Goal: Task Accomplishment & Management: Complete application form

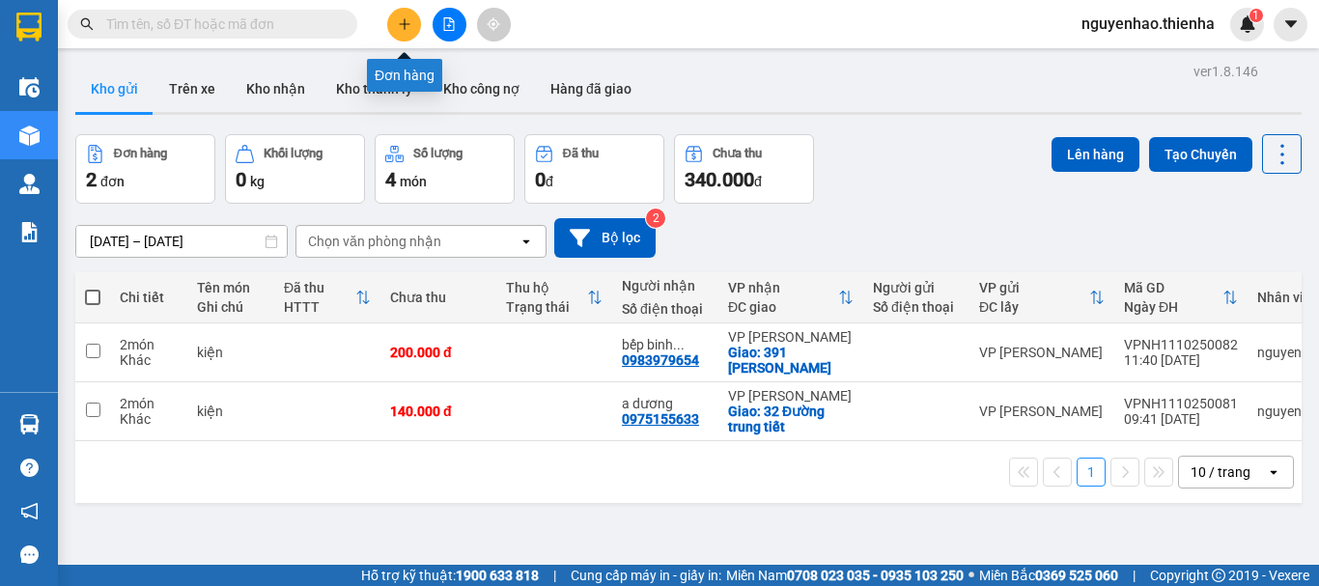
click at [411, 16] on button at bounding box center [404, 25] width 34 height 34
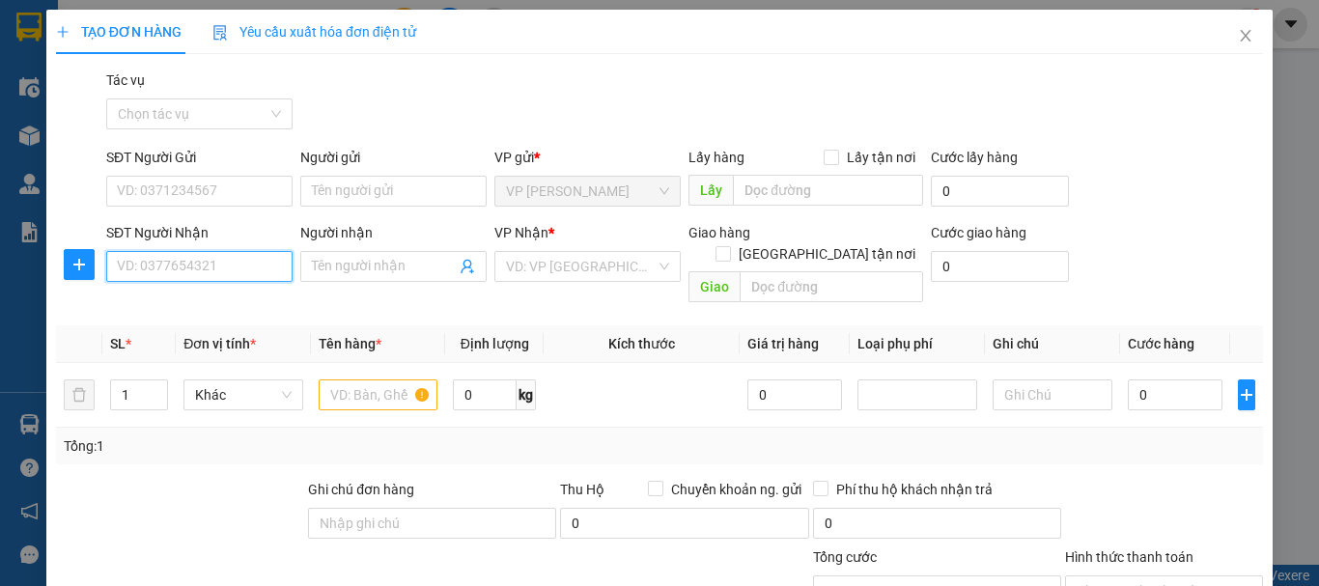
click at [205, 269] on input "SĐT Người Nhận" at bounding box center [199, 266] width 186 height 31
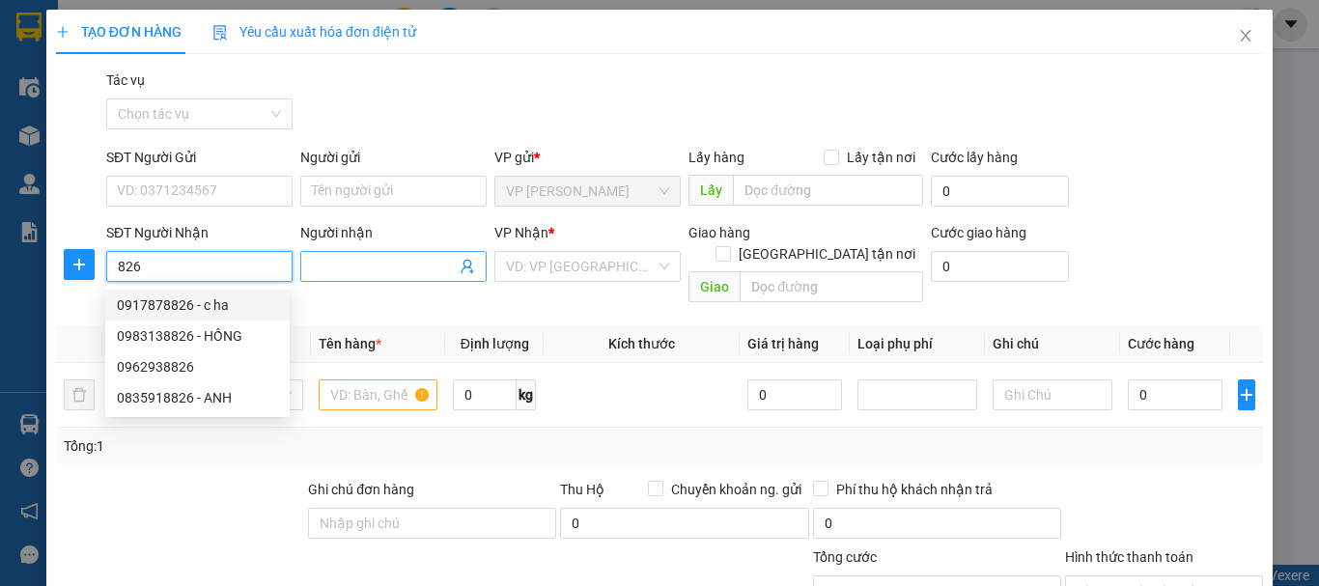
type input "826"
click at [378, 268] on input "Người nhận" at bounding box center [384, 266] width 144 height 21
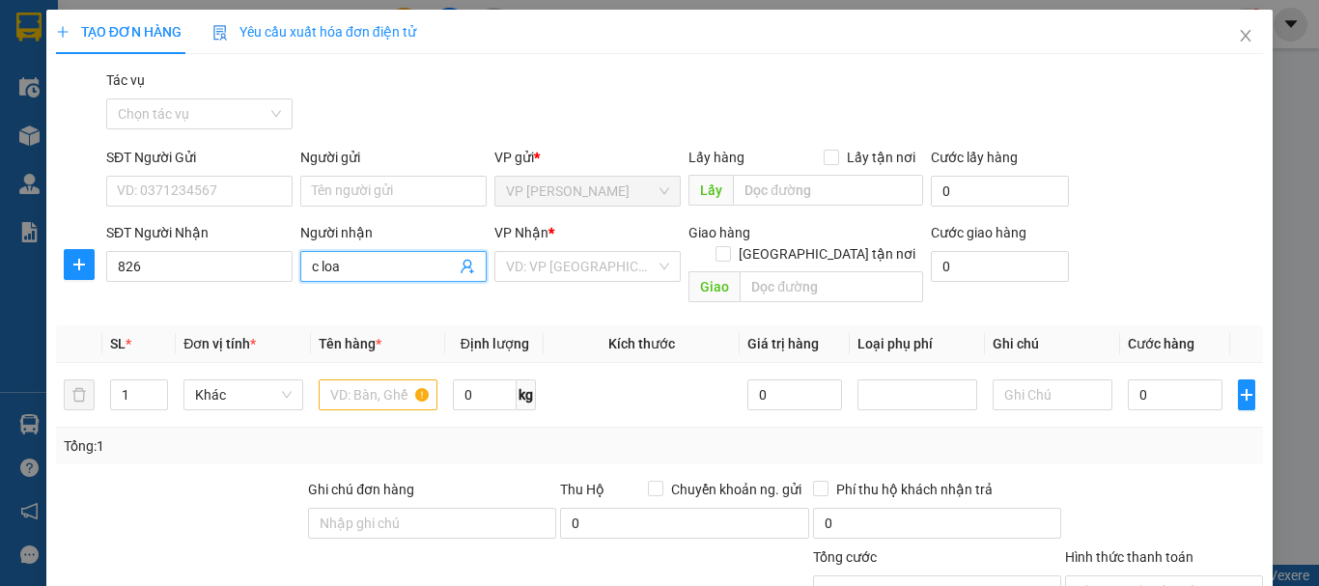
type input "c loan"
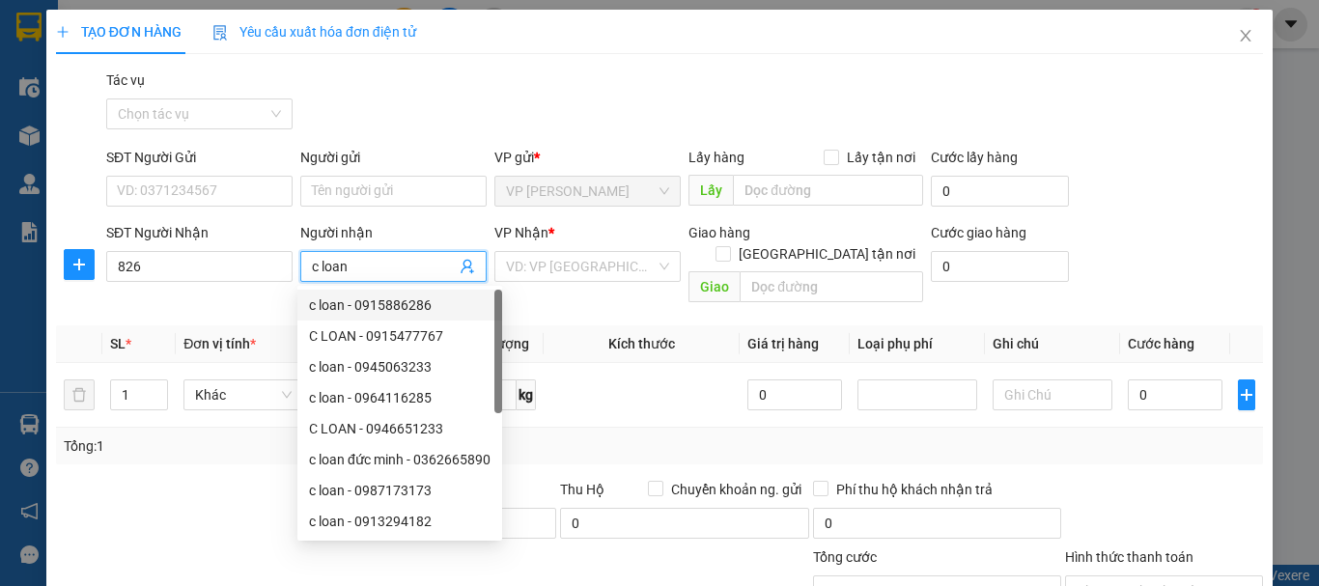
click at [397, 300] on div "c loan - 0915886286" at bounding box center [399, 304] width 181 height 21
type input "0915886286"
checkbox input "true"
type input "01 ngõ 74 trung tiết"
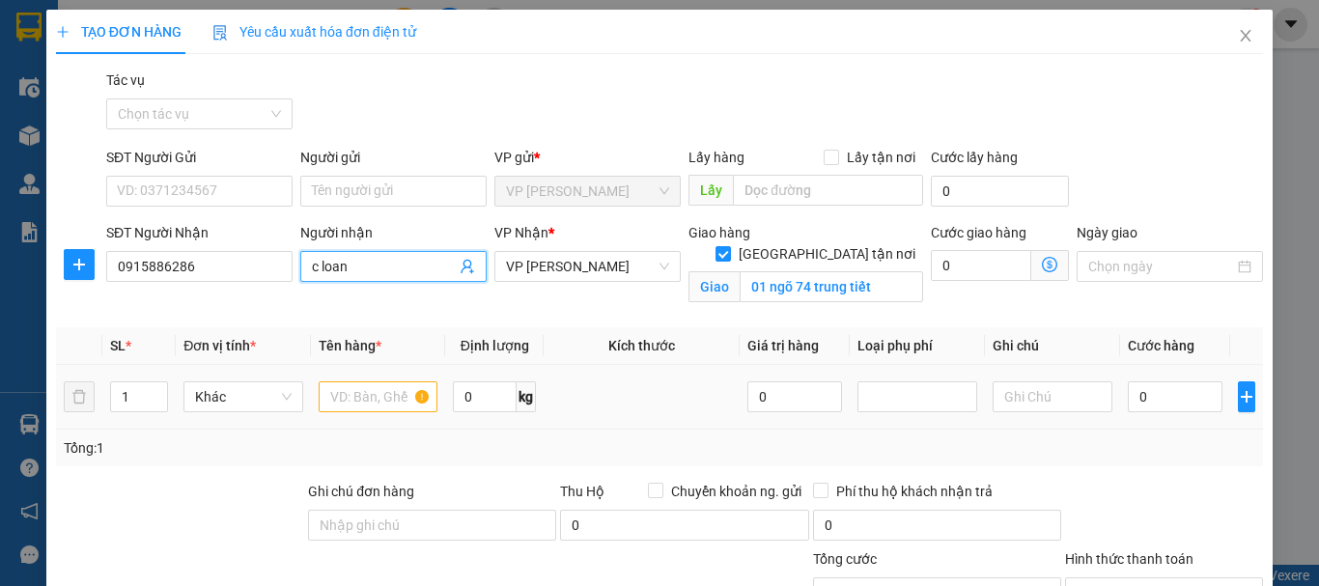
type input "c loan"
click at [350, 396] on input "text" at bounding box center [379, 396] width 120 height 31
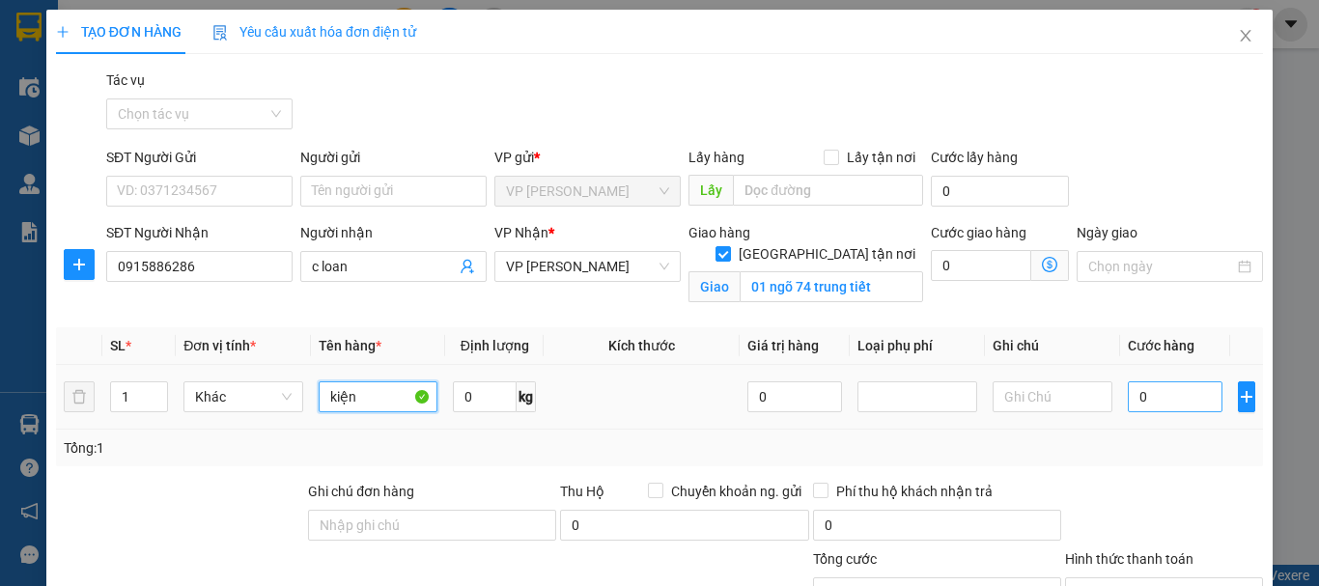
type input "kiện"
click at [1157, 401] on input "0" at bounding box center [1175, 396] width 95 height 31
type input "7"
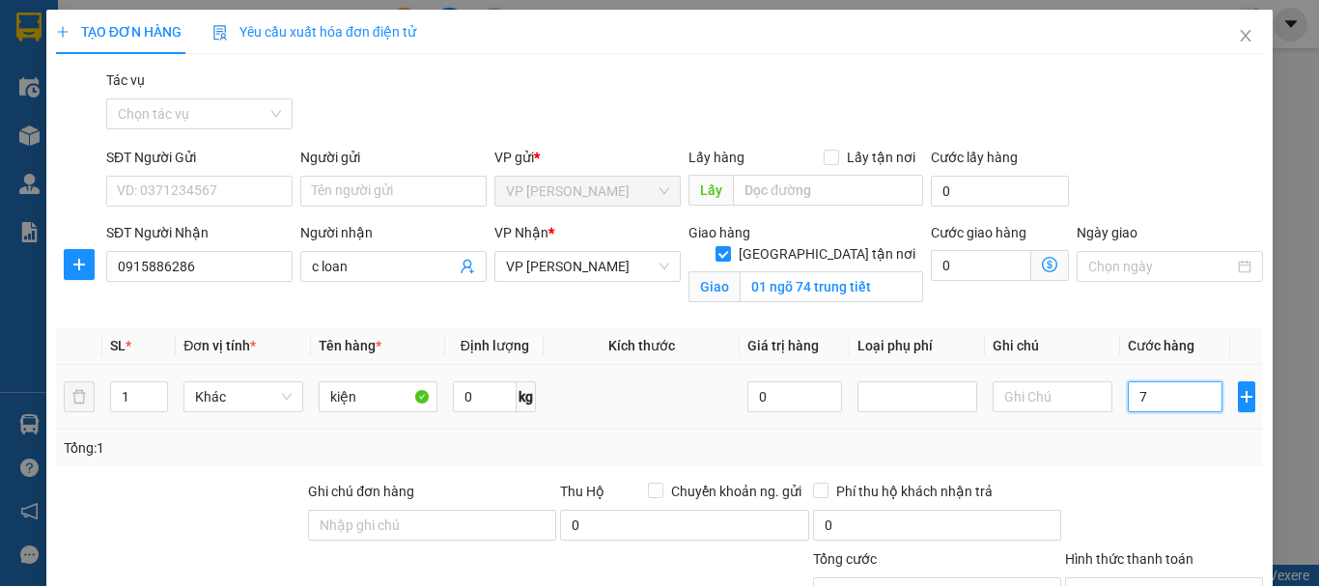
type input "70"
type input "700"
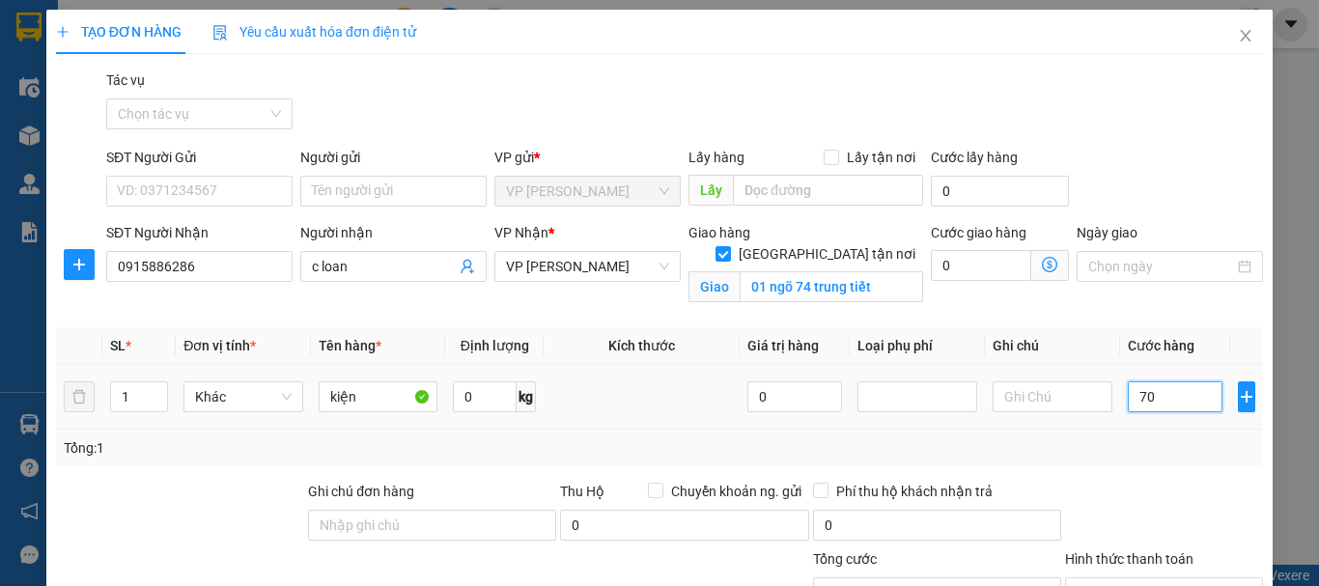
type input "700"
type input "7.000"
type input "70.000"
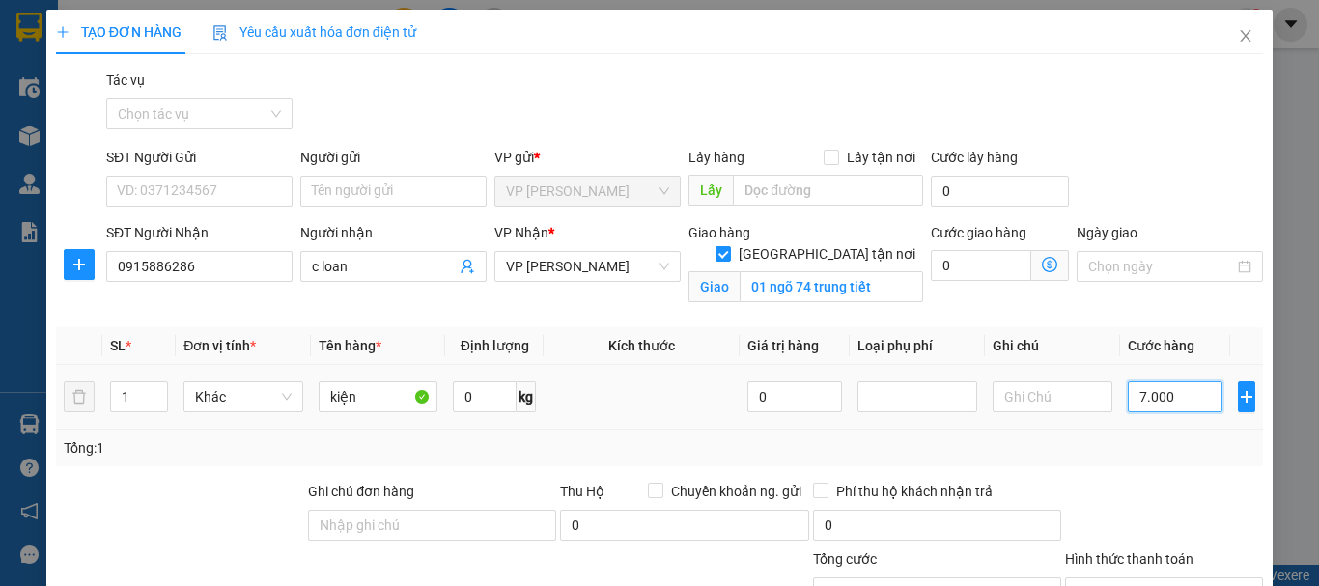
type input "70.000"
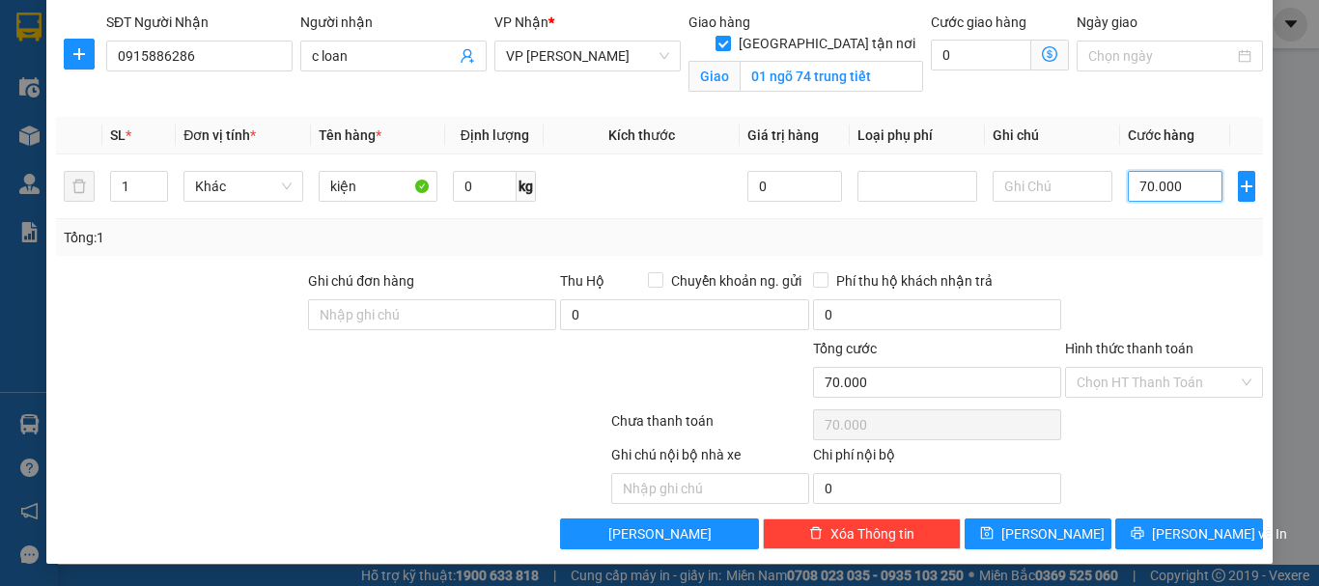
scroll to position [211, 0]
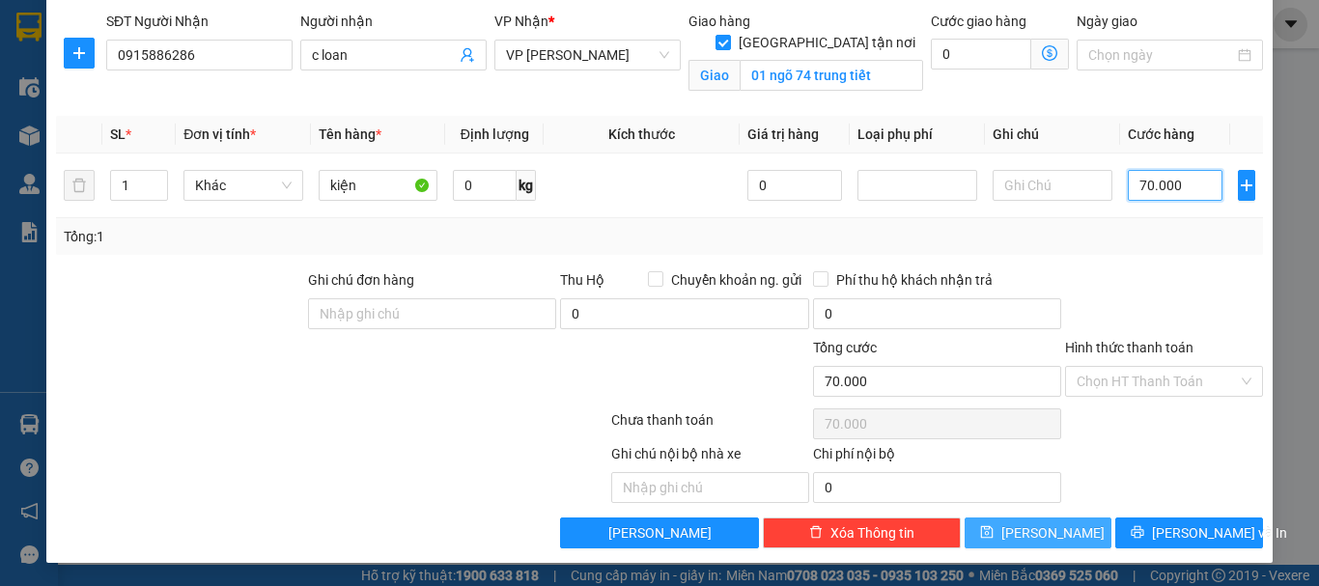
type input "70.000"
click at [1049, 528] on button "[PERSON_NAME]" at bounding box center [1038, 532] width 148 height 31
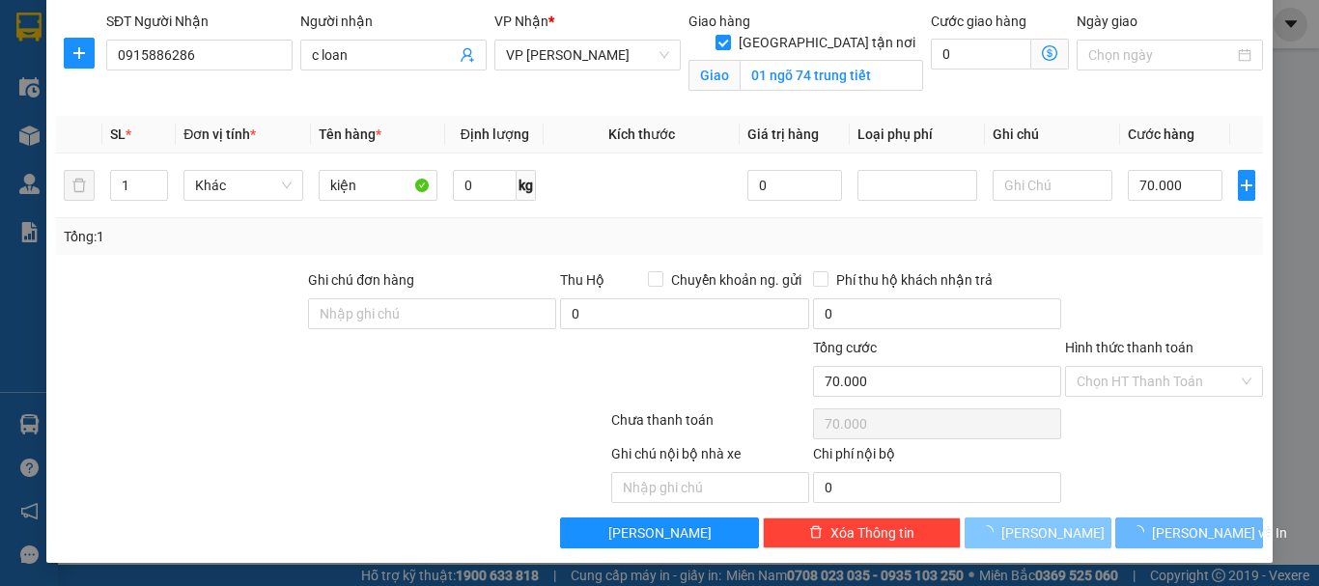
checkbox input "false"
type input "0"
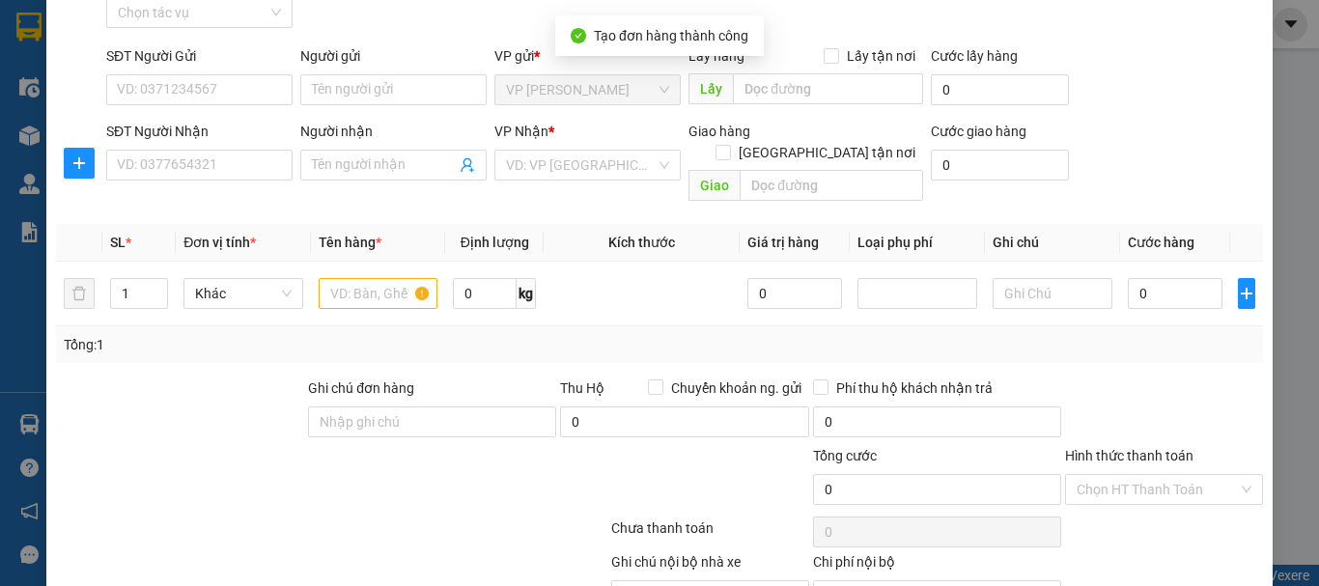
scroll to position [0, 0]
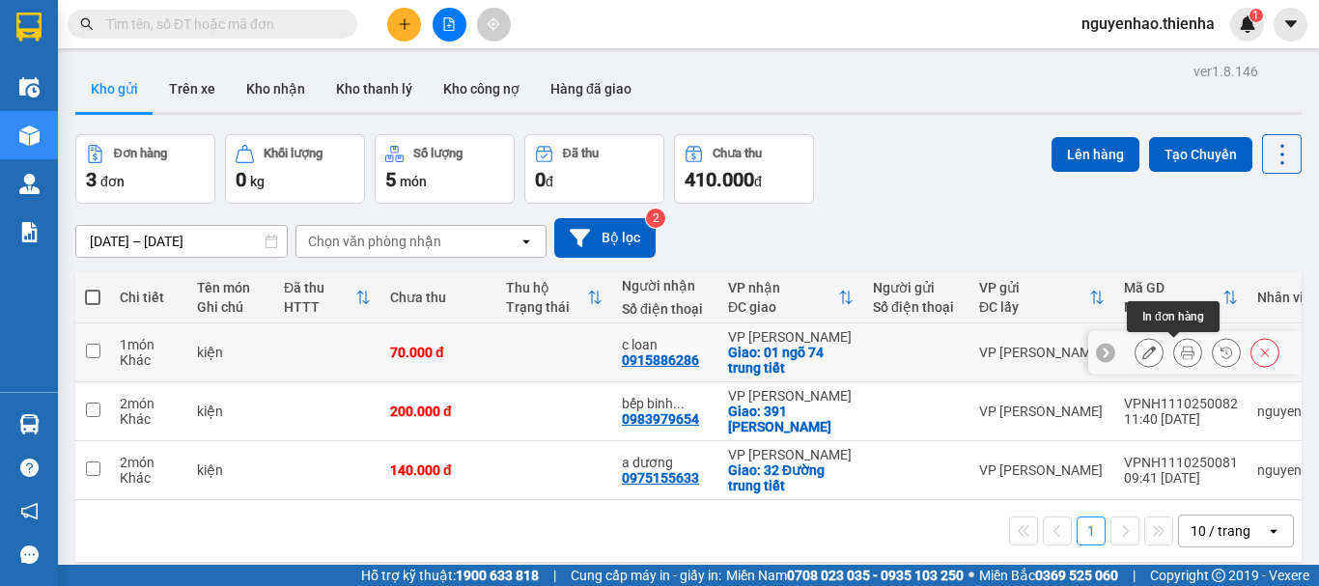
click at [1181, 355] on icon at bounding box center [1188, 353] width 14 height 14
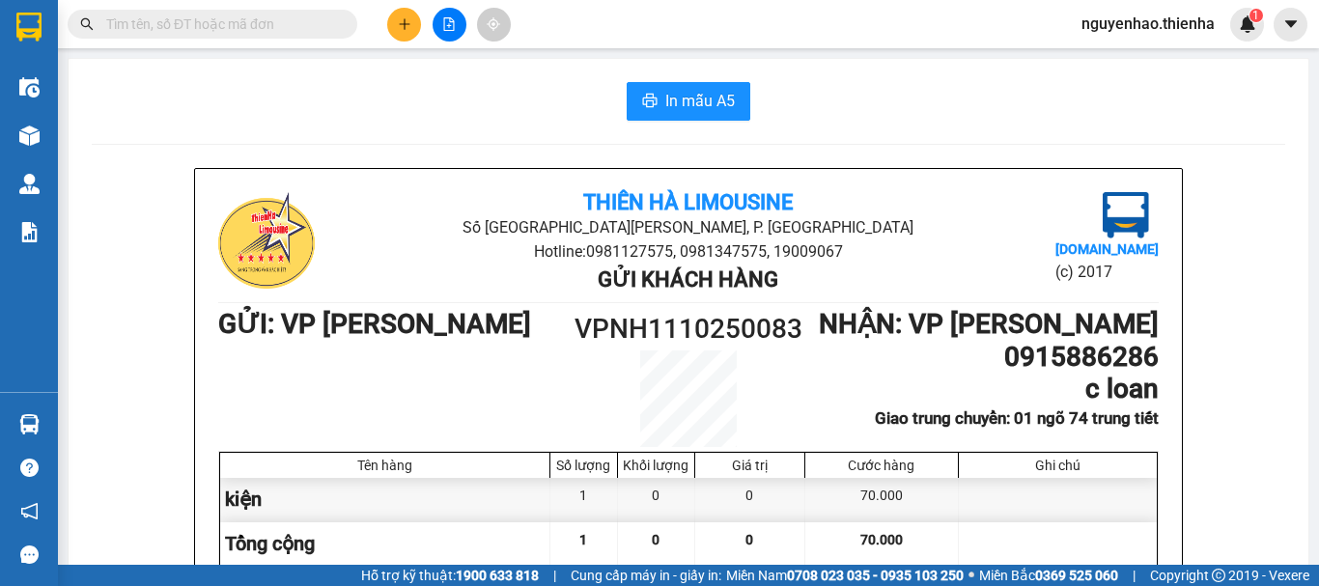
scroll to position [193, 0]
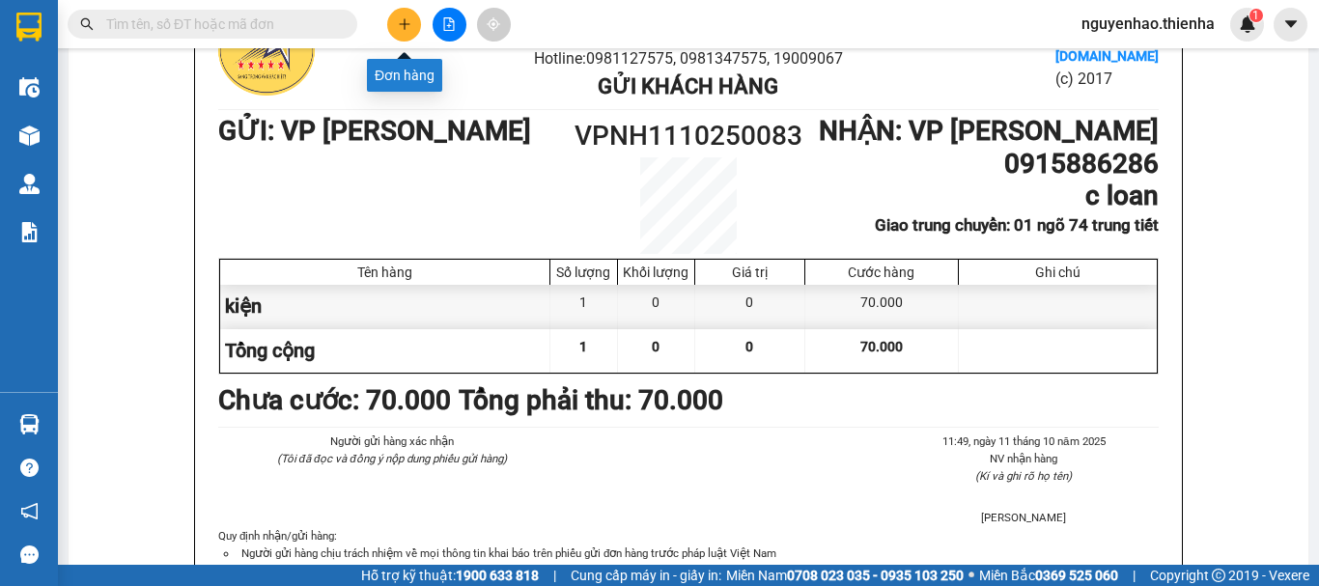
click at [403, 22] on icon "plus" at bounding box center [405, 24] width 14 height 14
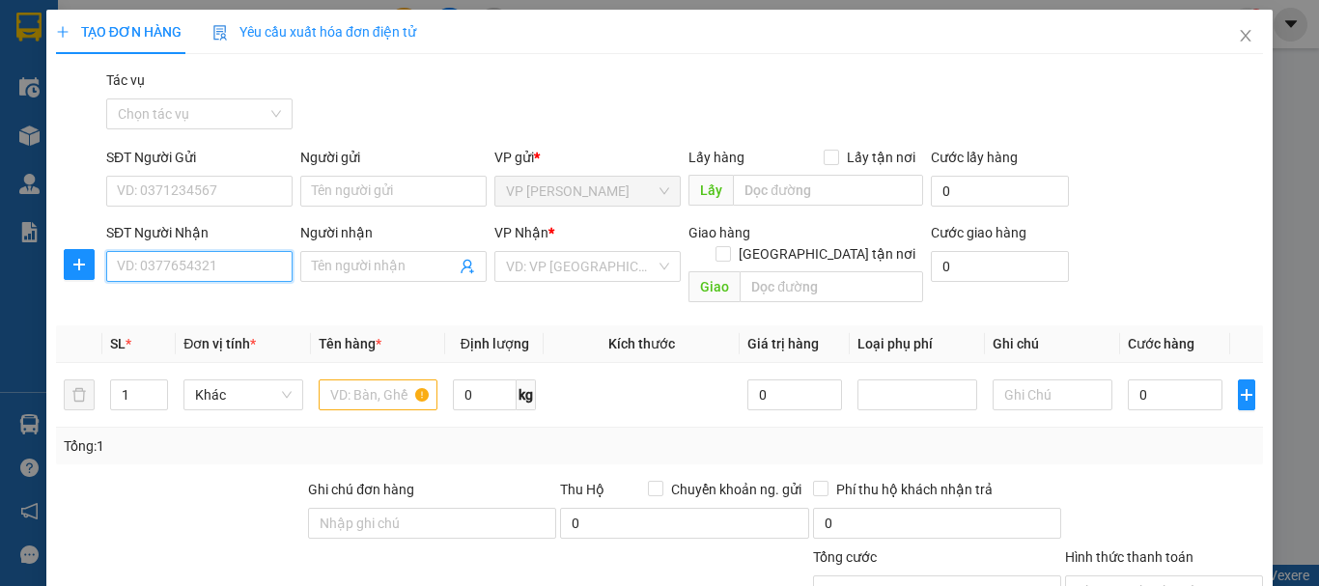
click at [191, 269] on input "SĐT Người Nhận" at bounding box center [199, 266] width 186 height 31
click at [166, 299] on div "0983077389 - cô lien" at bounding box center [197, 304] width 161 height 21
type input "0983077389"
type input "cô lien"
checkbox input "true"
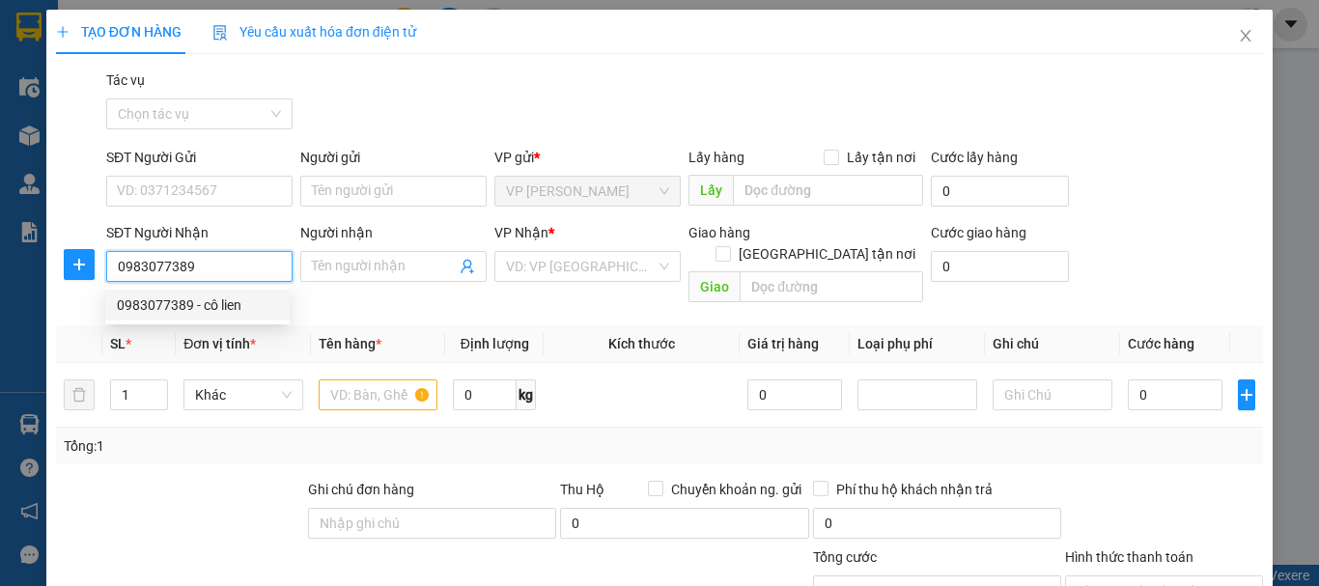
type input "141 nguyễn công trứ"
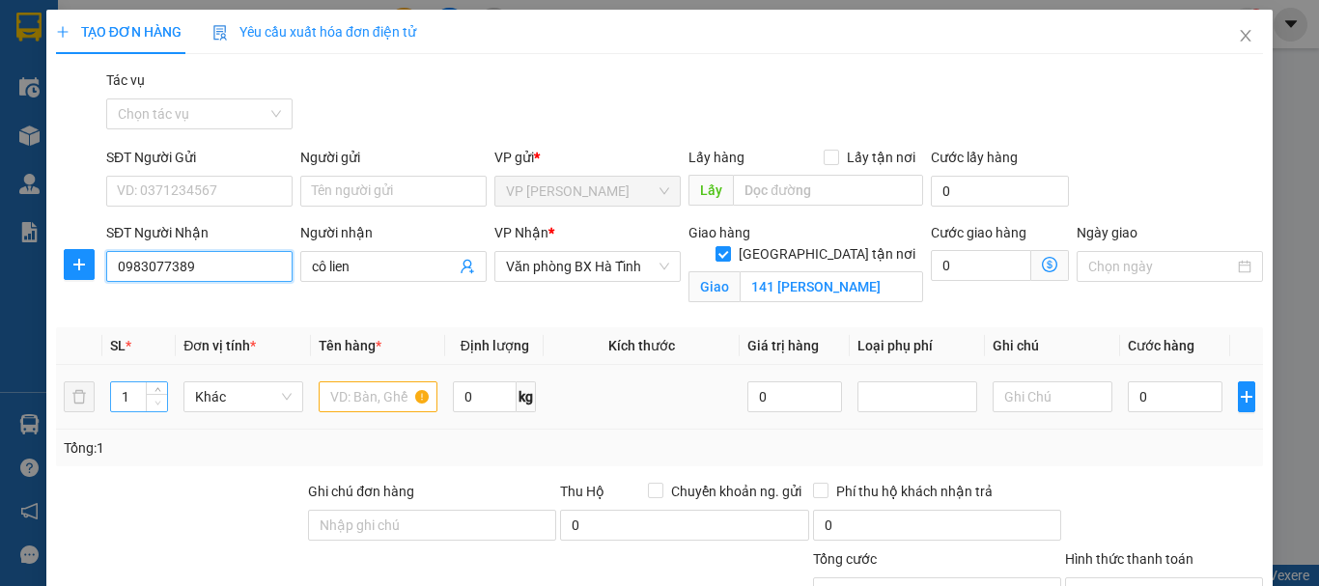
click at [155, 394] on span "Decrease Value" at bounding box center [156, 402] width 21 height 17
type input "0983077389"
click at [155, 387] on span "up" at bounding box center [158, 392] width 12 height 12
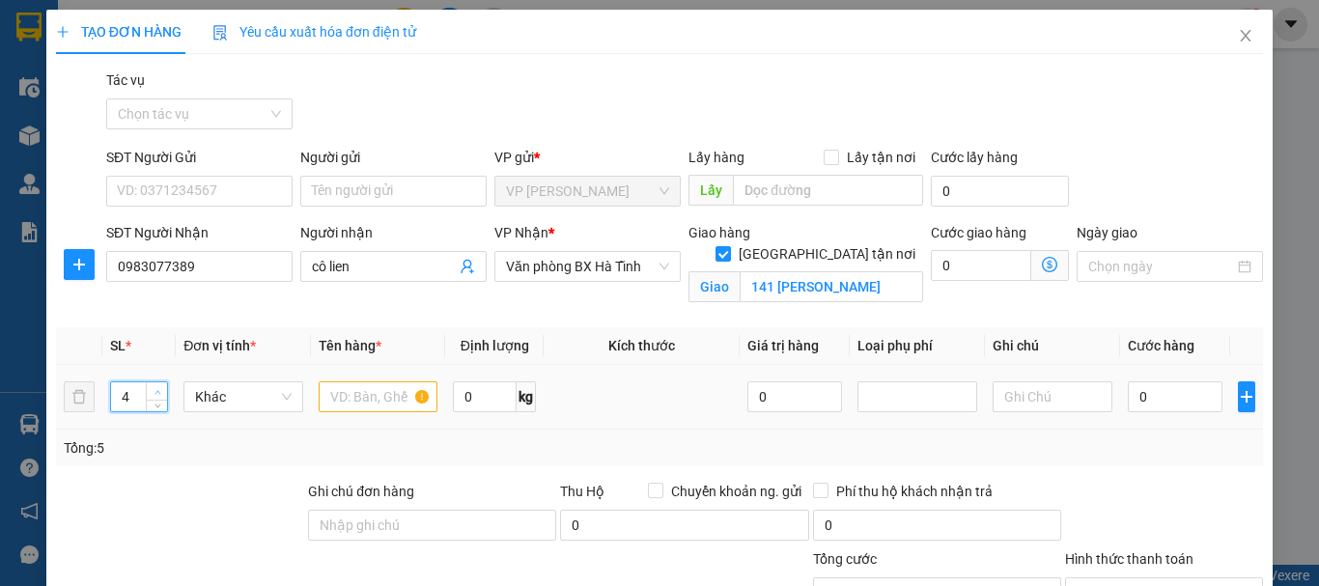
type input "5"
click at [155, 387] on span "up" at bounding box center [158, 392] width 12 height 12
click at [349, 388] on input "text" at bounding box center [379, 396] width 120 height 31
type input "thùng"
click at [1157, 403] on input "0" at bounding box center [1175, 396] width 95 height 31
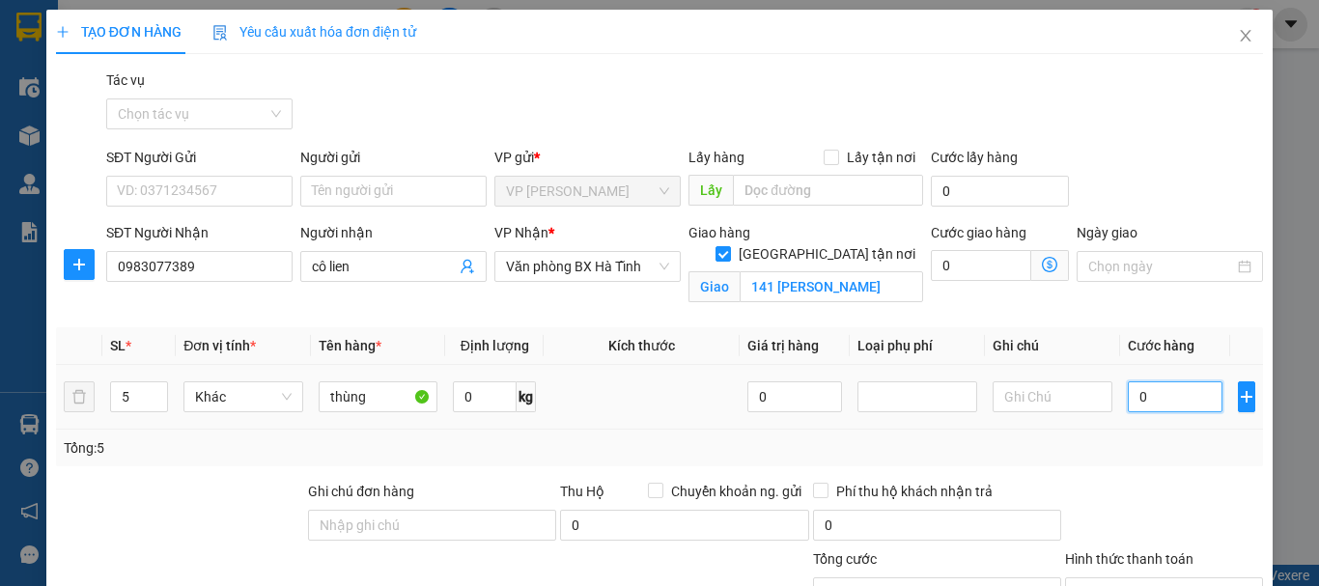
type input "2"
type input "20"
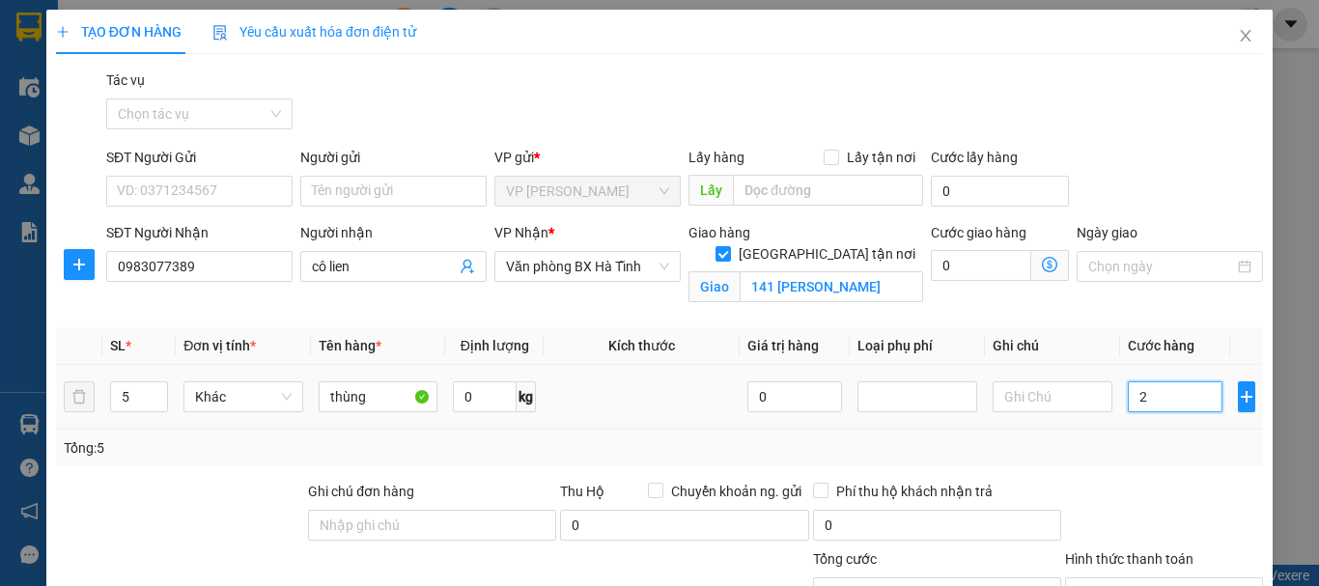
type input "20"
type input "200"
type input "2.000"
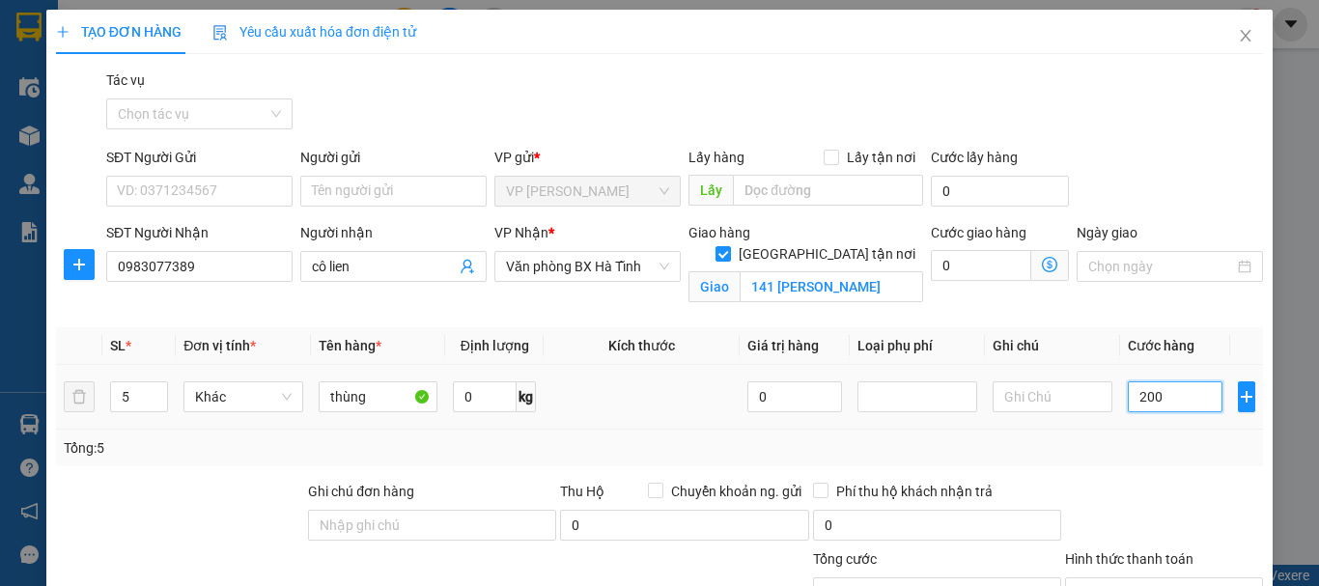
type input "2.000"
type input "20.000"
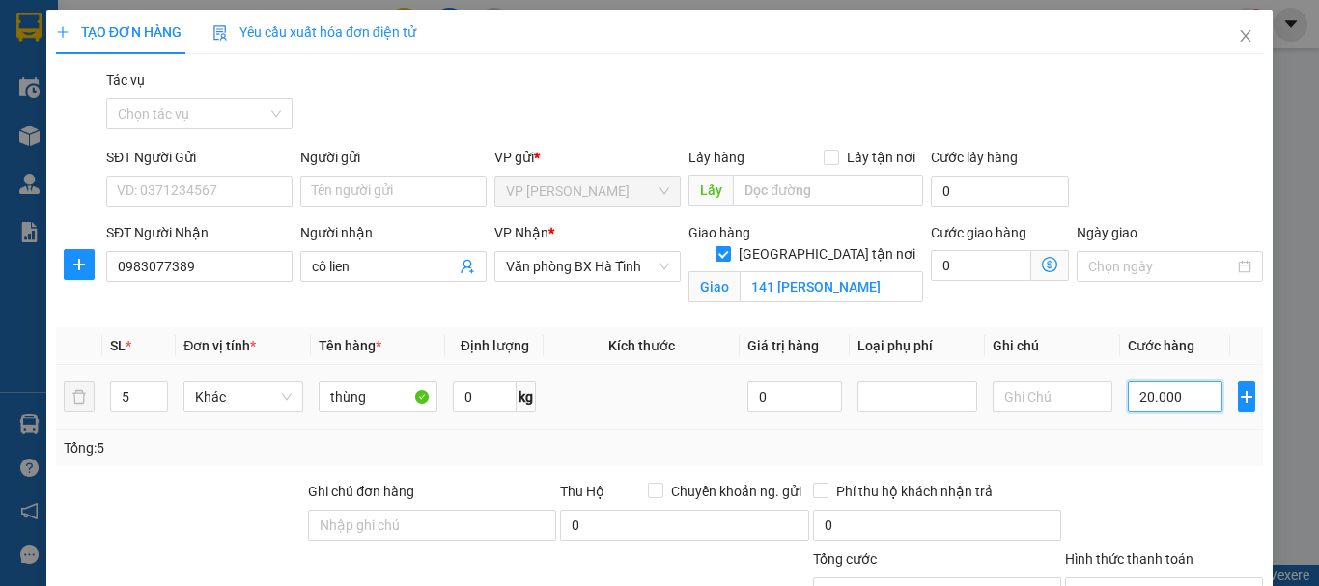
type input "200.000"
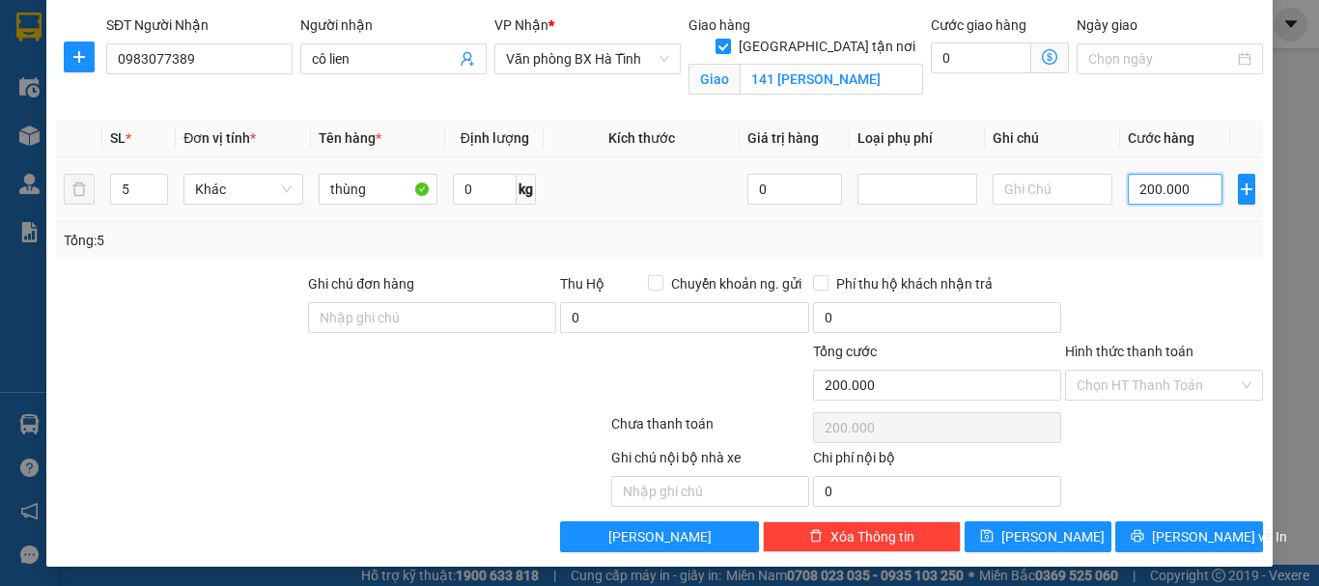
scroll to position [211, 0]
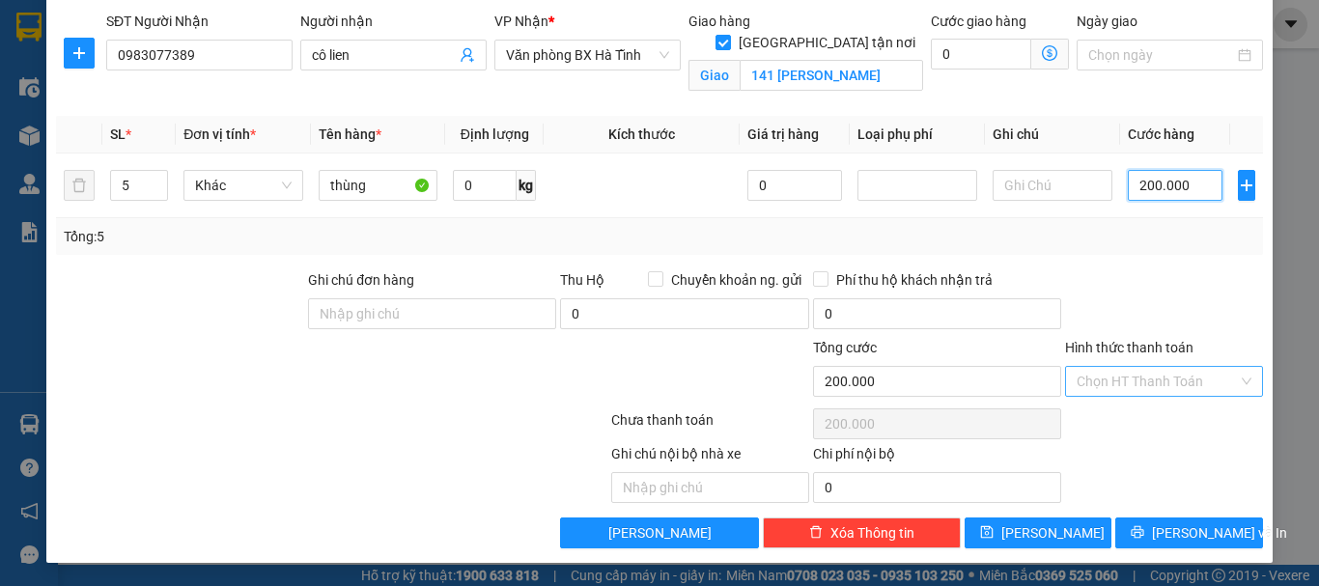
type input "200.000"
click at [1155, 377] on input "Hình thức thanh toán" at bounding box center [1156, 381] width 161 height 29
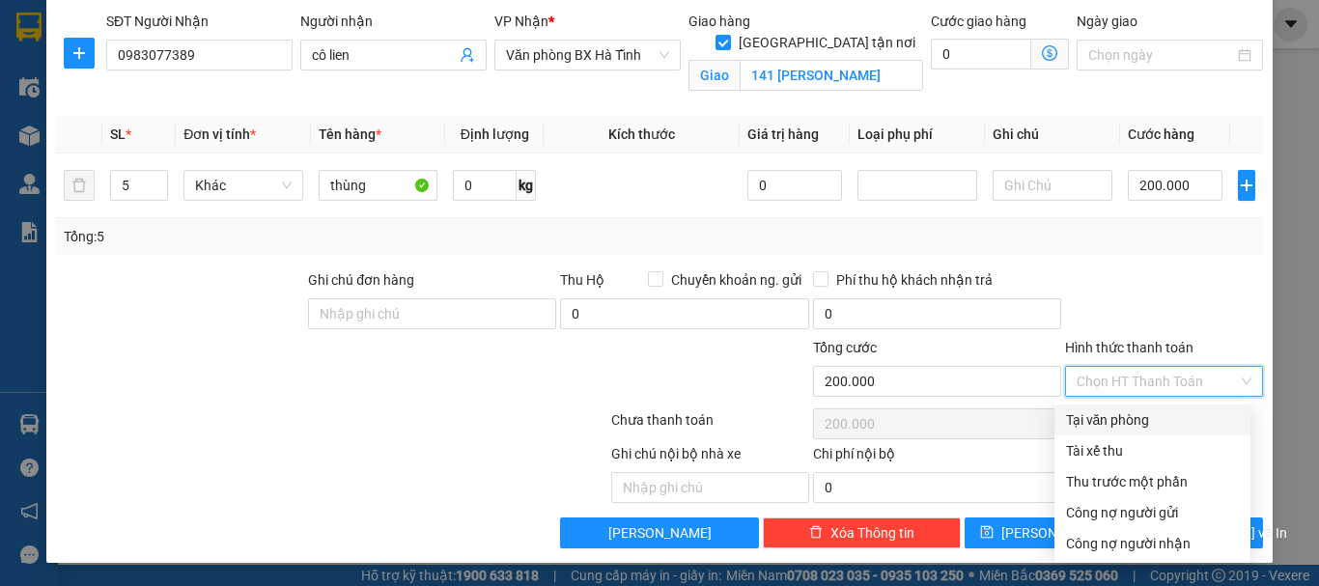
click at [1146, 419] on div "Tại văn phòng" at bounding box center [1152, 419] width 173 height 21
type input "0"
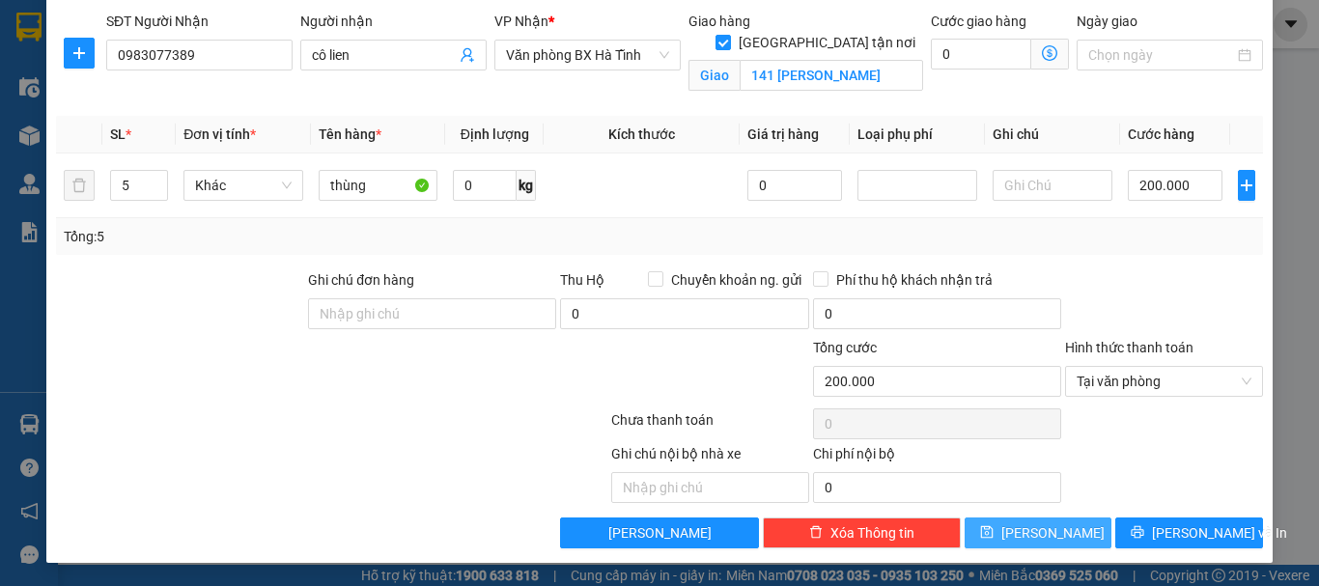
click at [1051, 543] on button "[PERSON_NAME]" at bounding box center [1038, 532] width 148 height 31
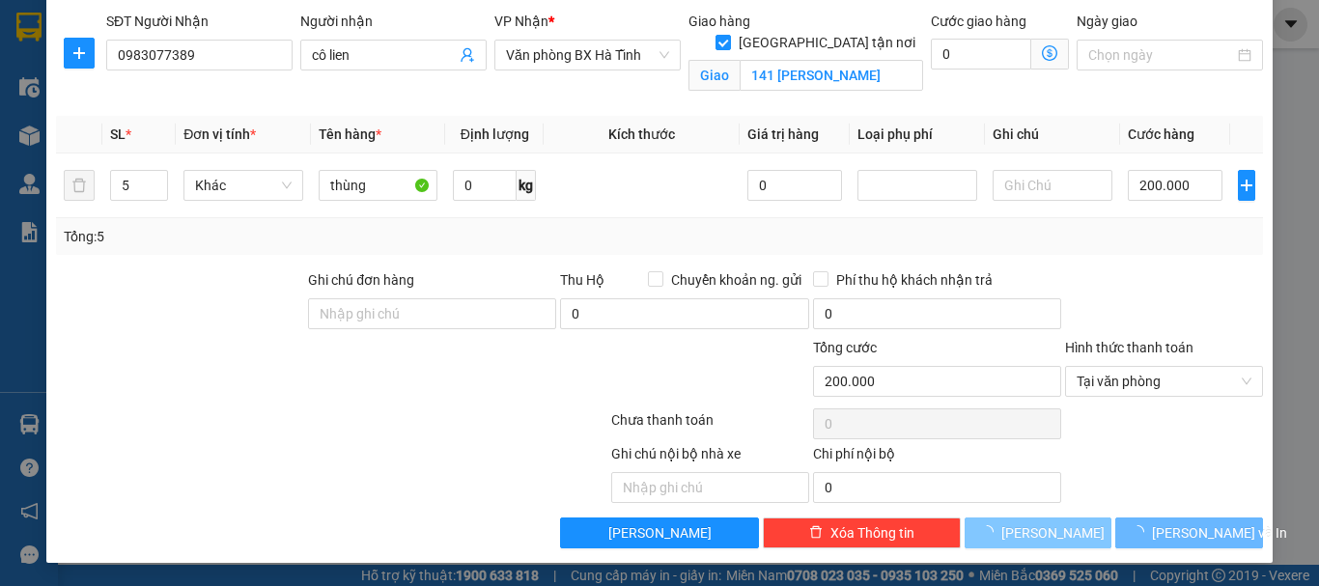
checkbox input "false"
type input "1"
type input "0"
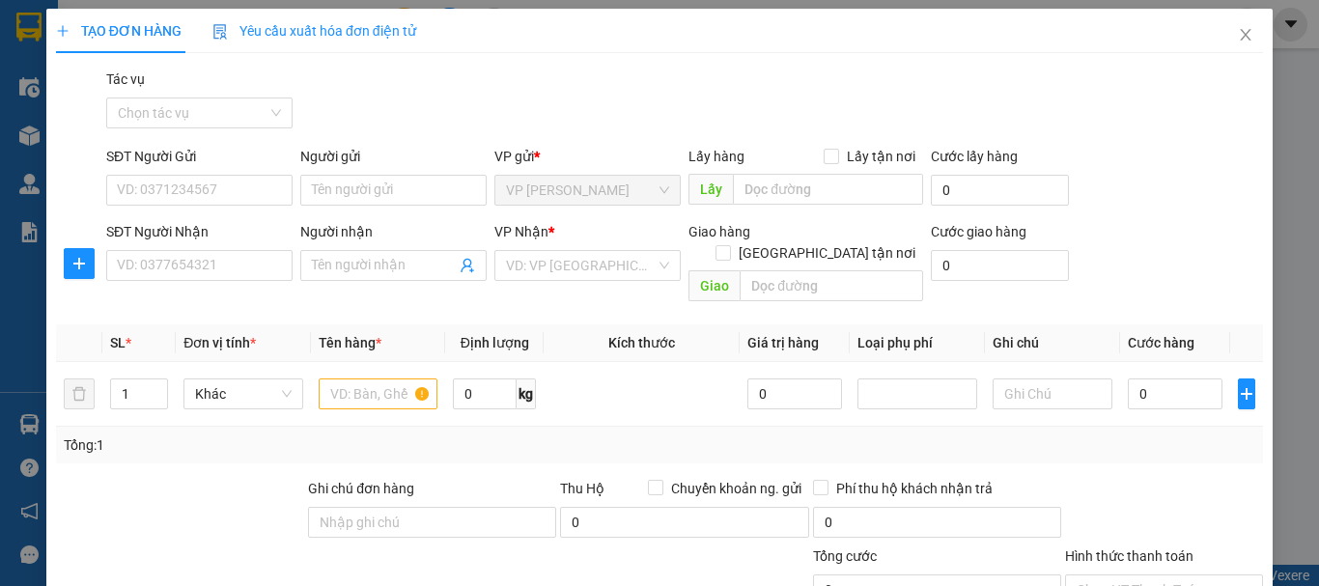
scroll to position [0, 0]
click at [172, 275] on input "SĐT Người Nhận" at bounding box center [199, 266] width 186 height 31
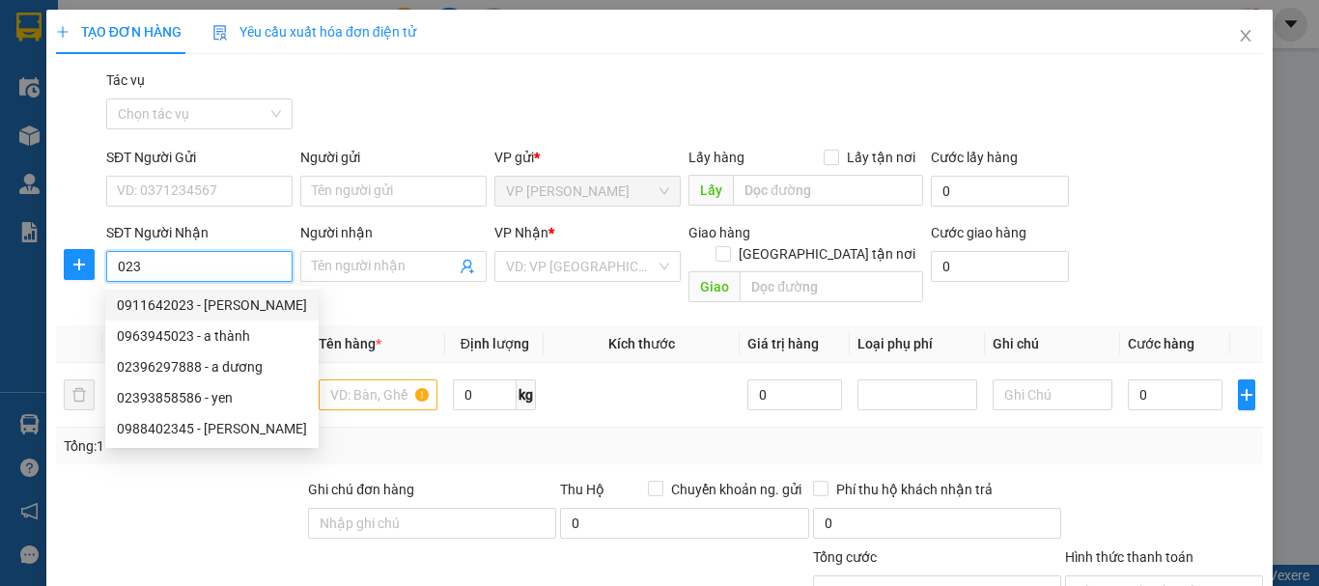
click at [234, 318] on div "0911642023 - lê thanh" at bounding box center [211, 305] width 213 height 31
type input "0911642023"
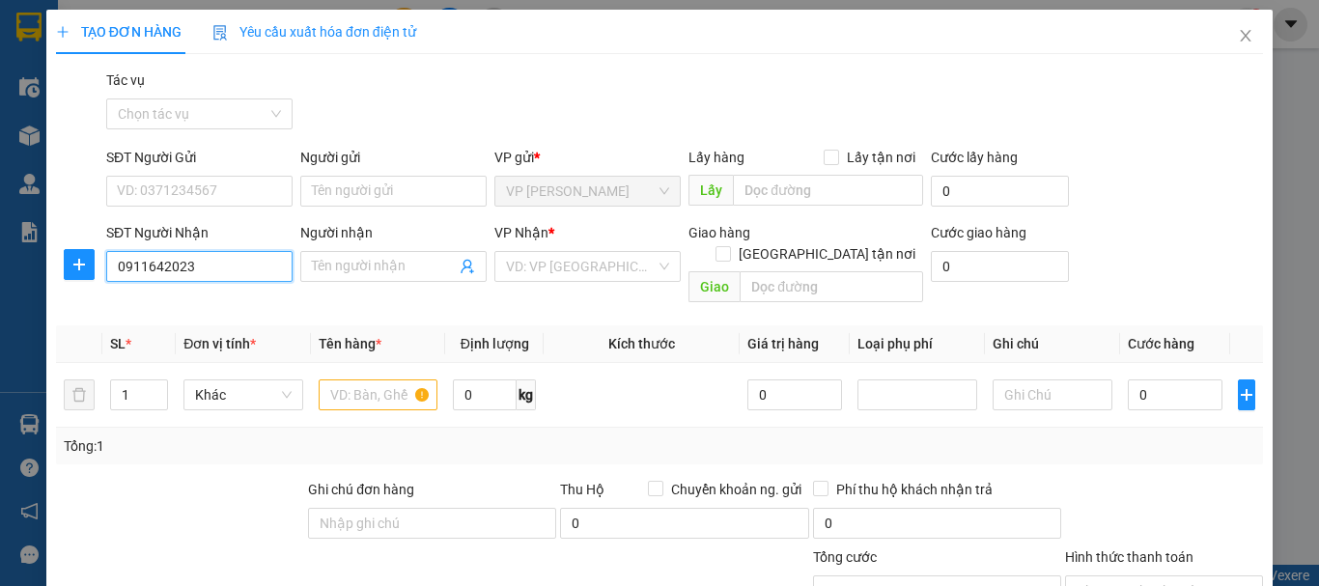
type input "[PERSON_NAME]"
checkbox input "true"
type input "chợ ht"
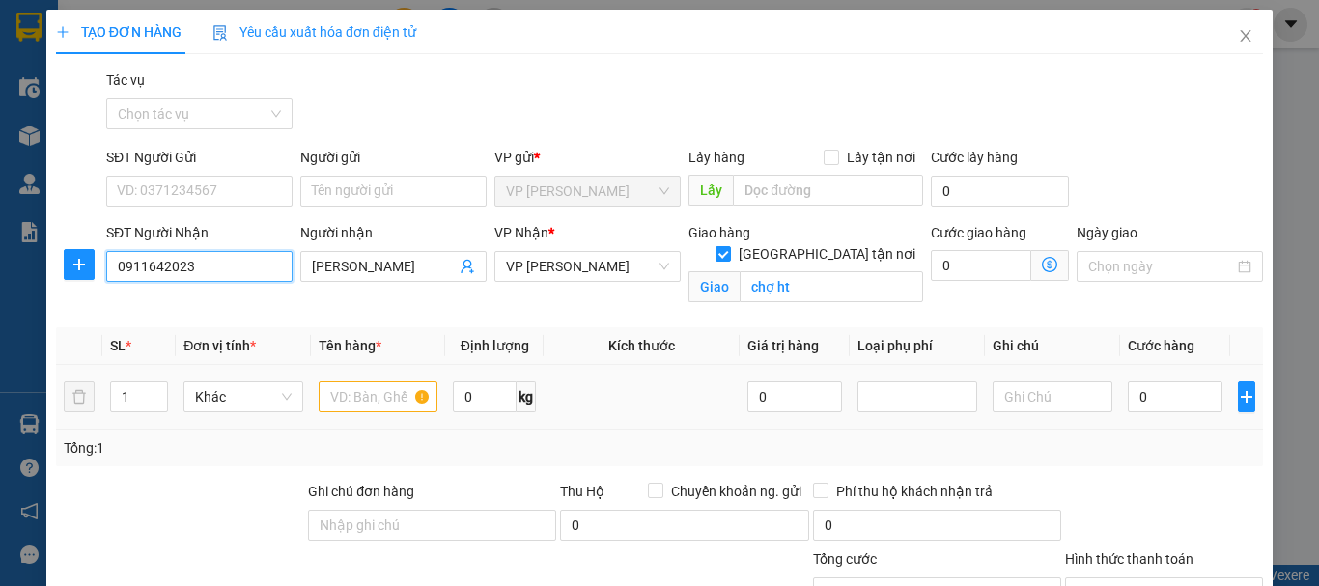
type input "0911642023"
click at [361, 404] on input "text" at bounding box center [379, 396] width 120 height 31
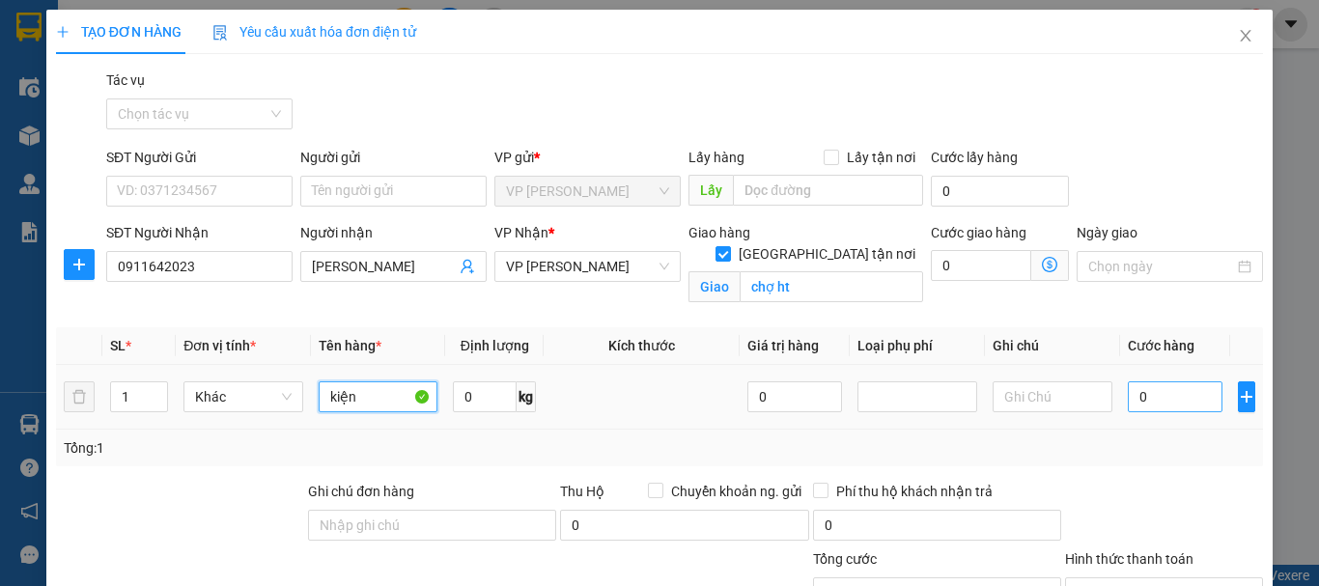
type input "kiện"
click at [1168, 405] on input "0" at bounding box center [1175, 396] width 95 height 31
type input "5"
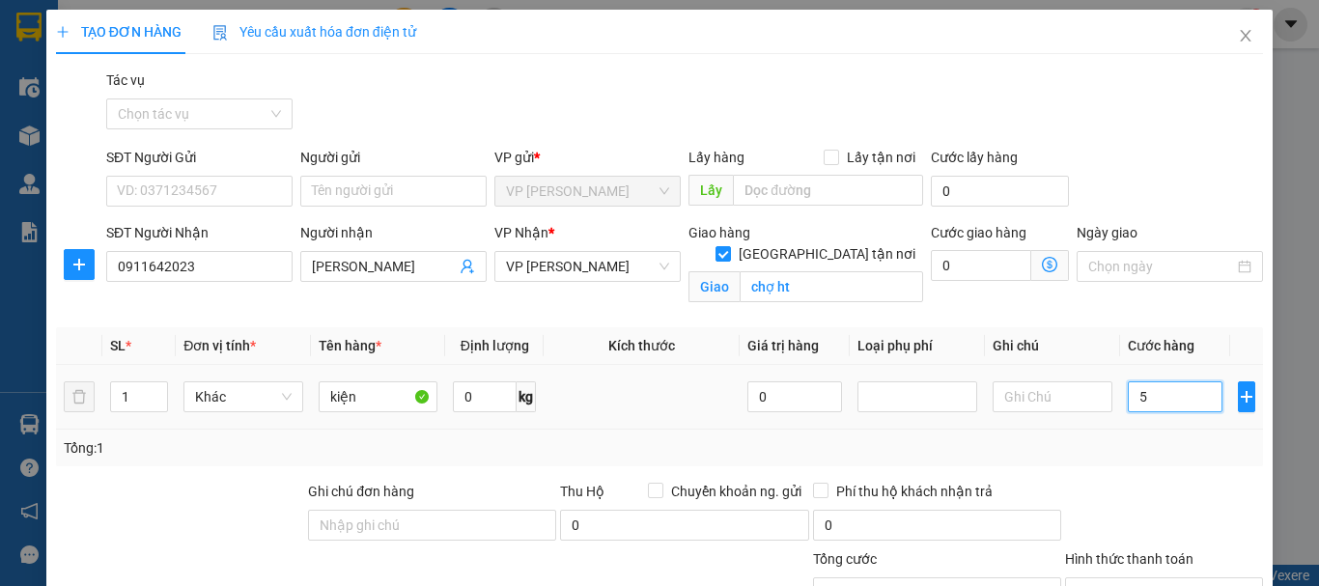
type input "50"
type input "500"
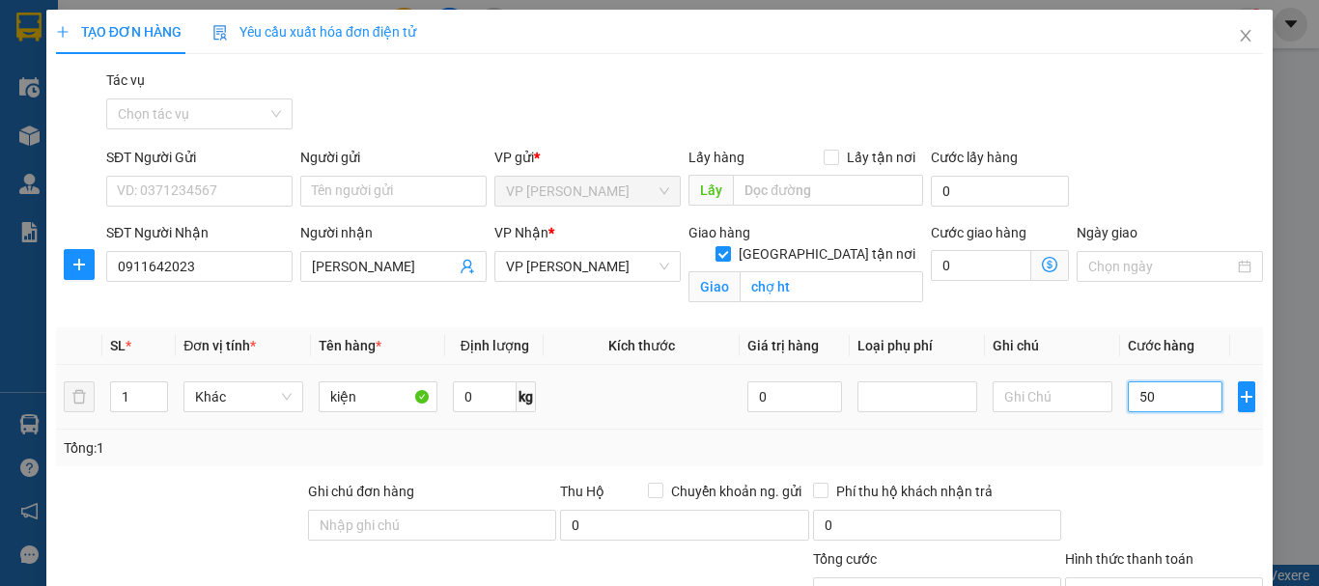
type input "500"
type input "5.000"
type input "50.000"
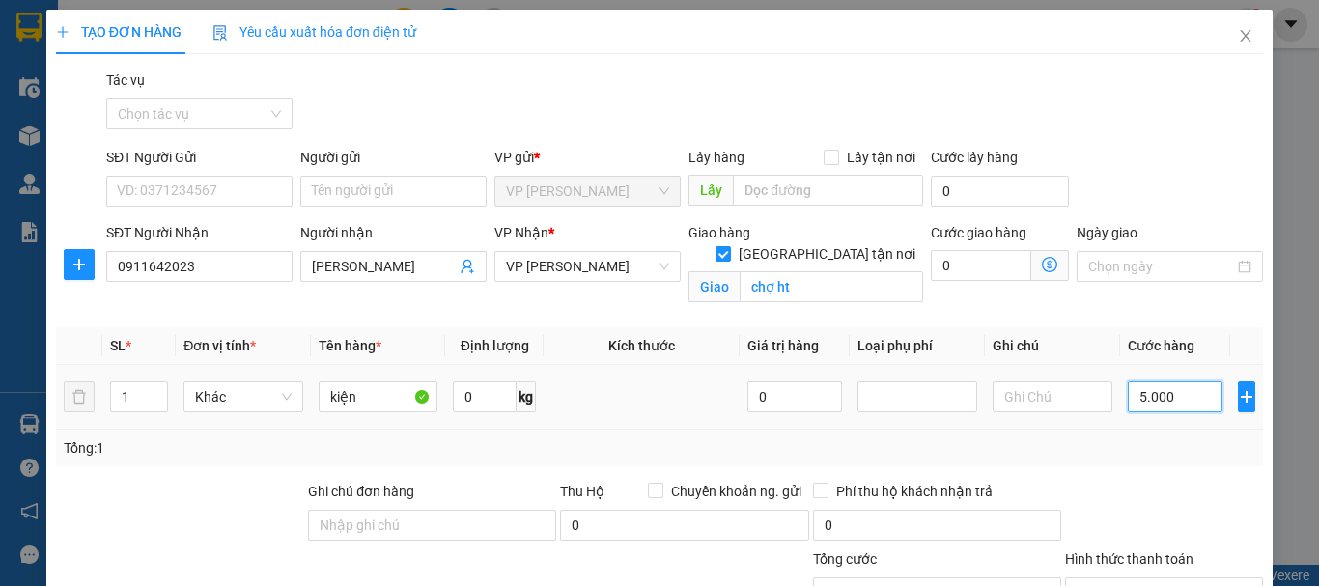
type input "50.000"
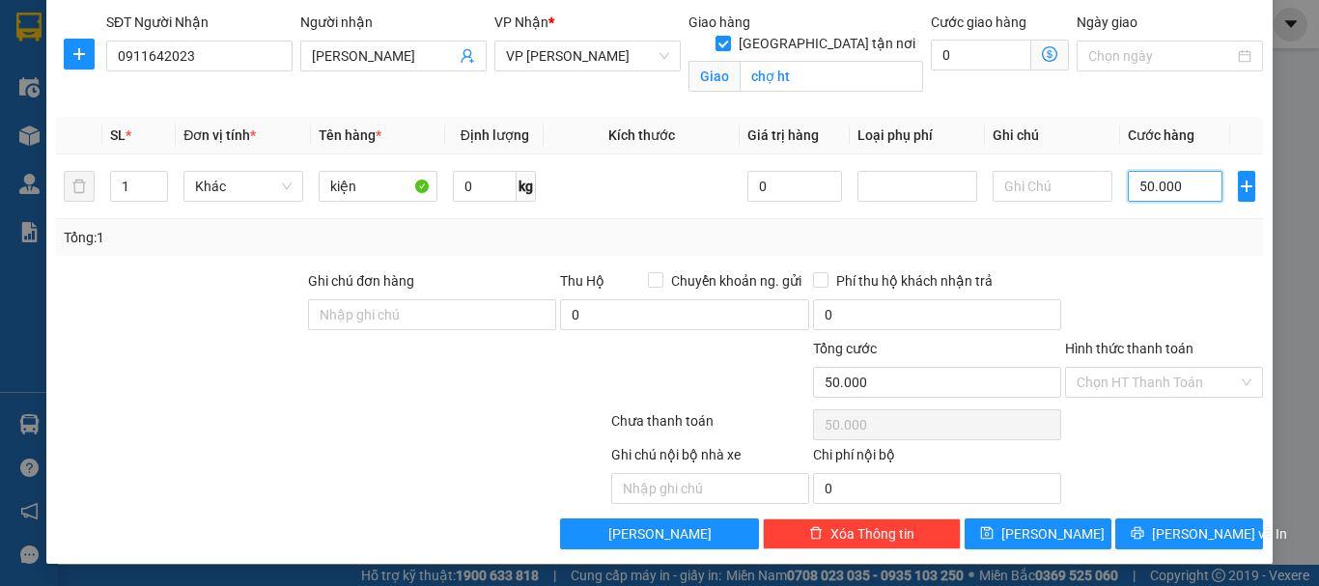
scroll to position [211, 0]
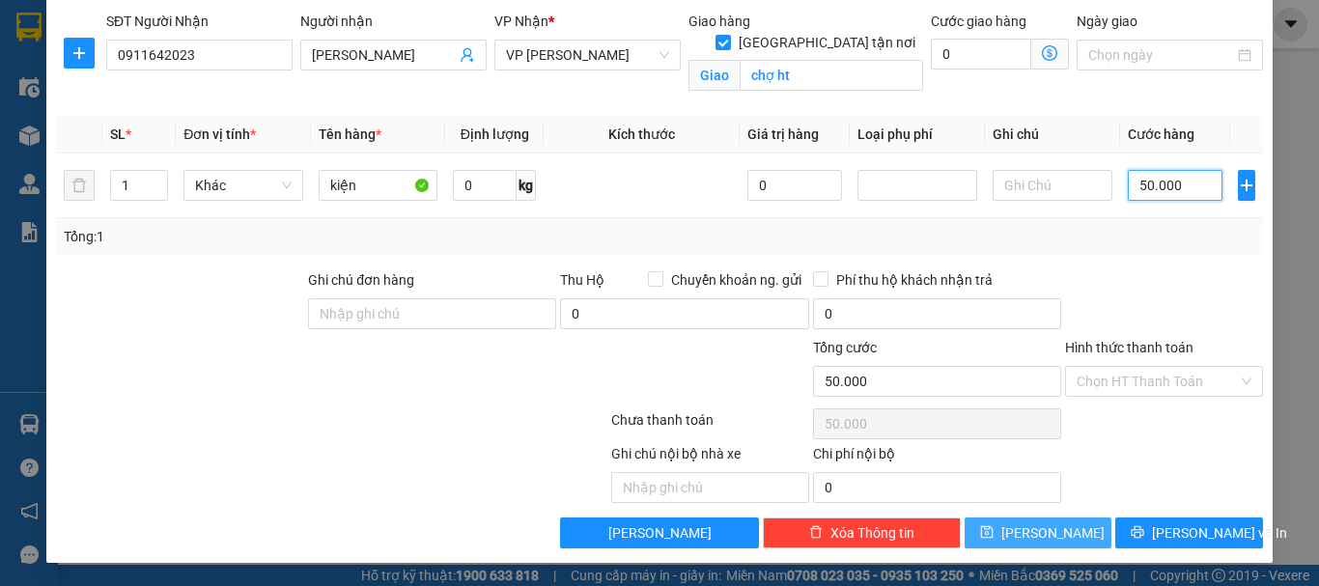
type input "50.000"
click at [1034, 533] on span "Lưu" at bounding box center [1052, 532] width 103 height 21
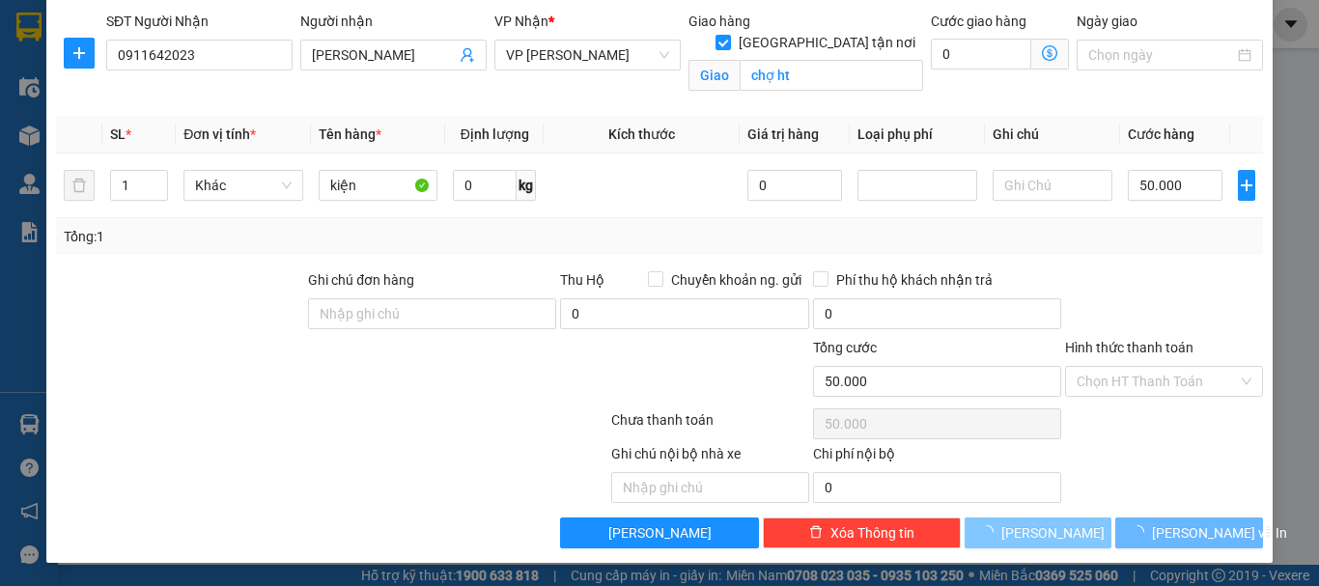
checkbox input "false"
type input "0"
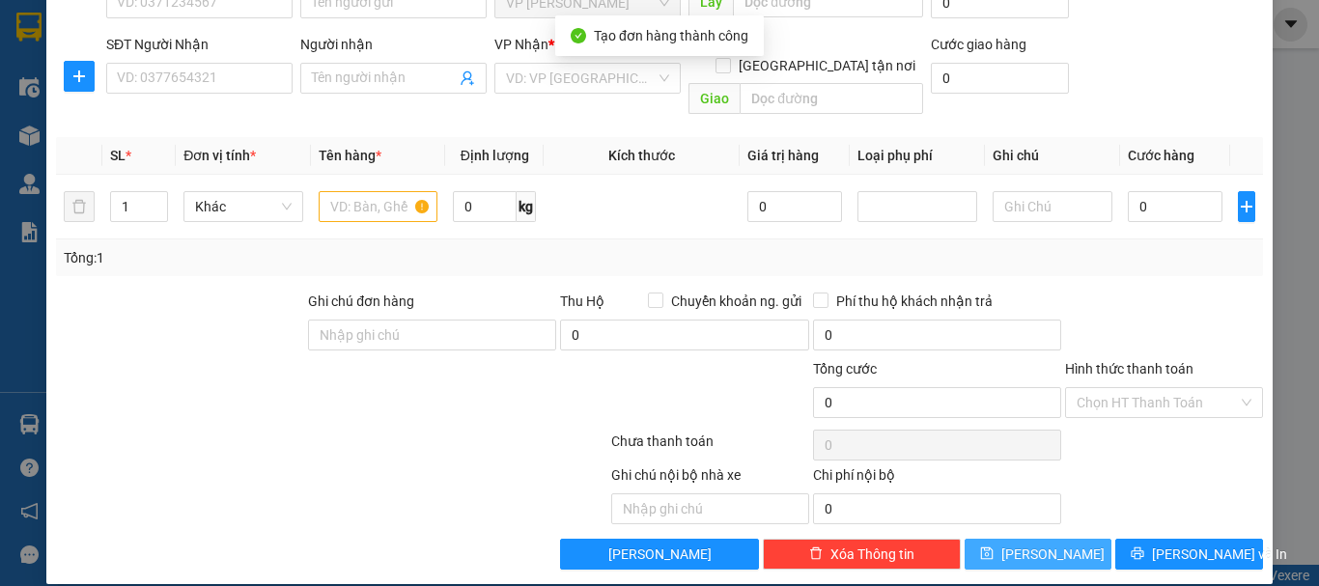
scroll to position [92, 0]
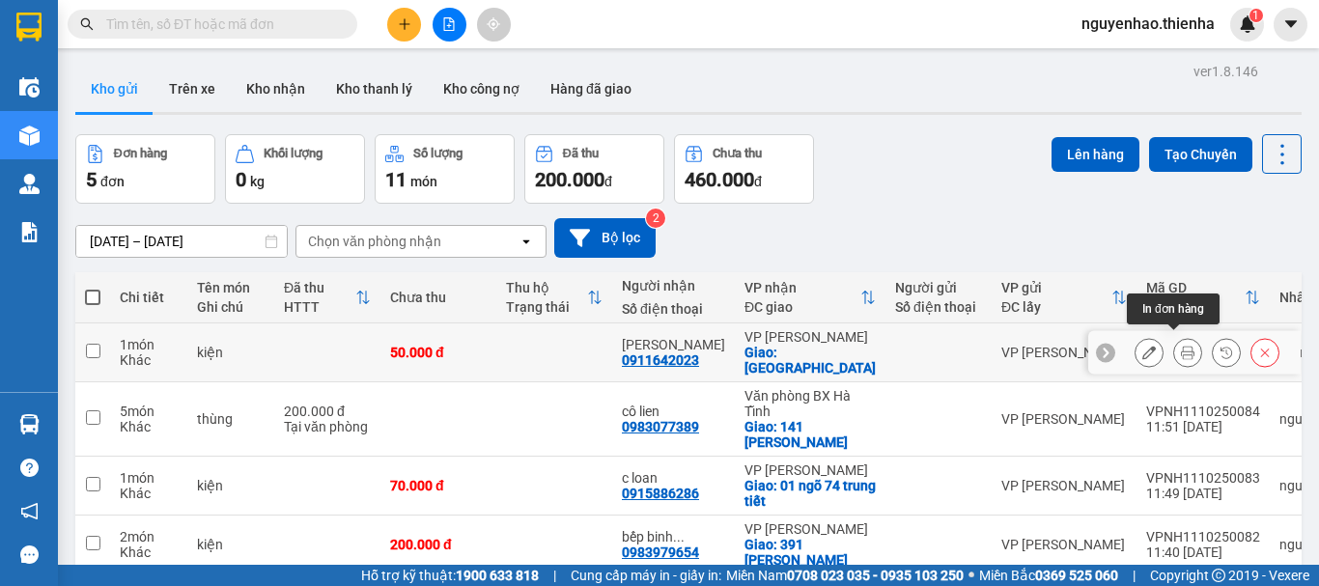
click at [1182, 349] on button at bounding box center [1187, 353] width 27 height 34
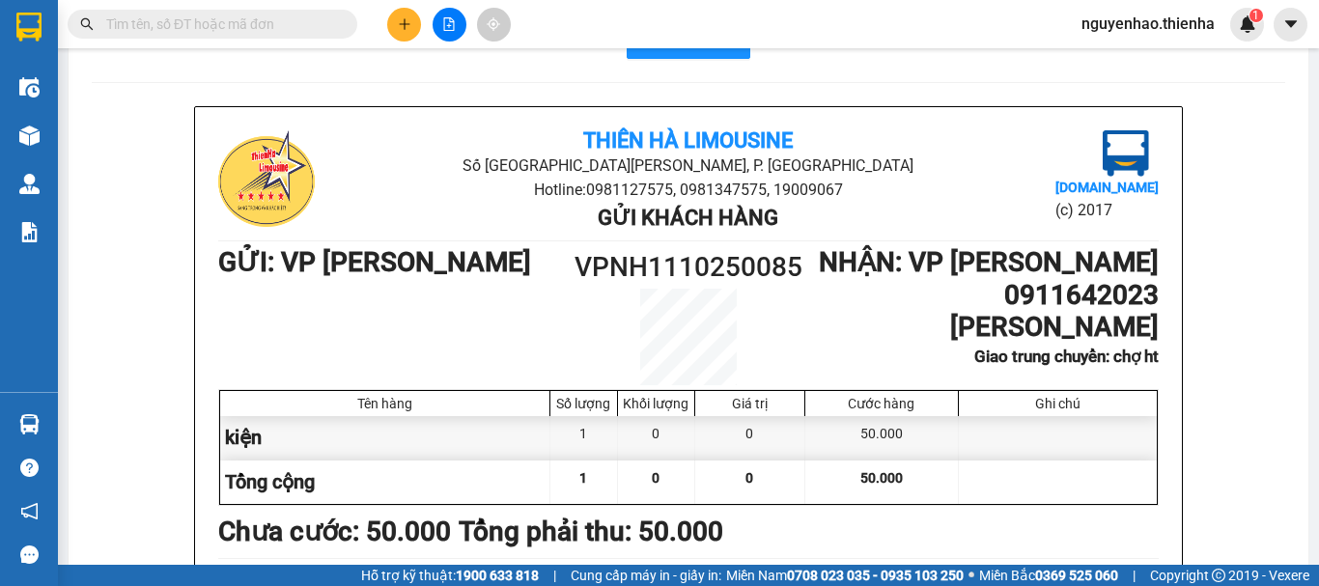
scroll to position [97, 0]
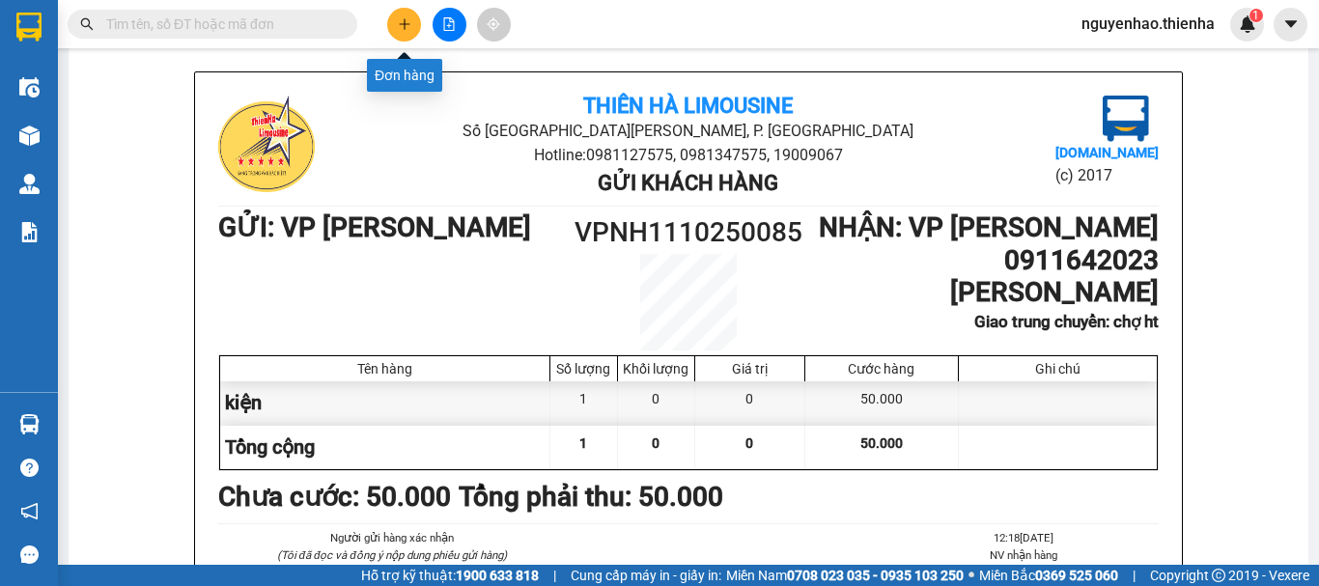
click at [408, 22] on icon "plus" at bounding box center [405, 24] width 14 height 14
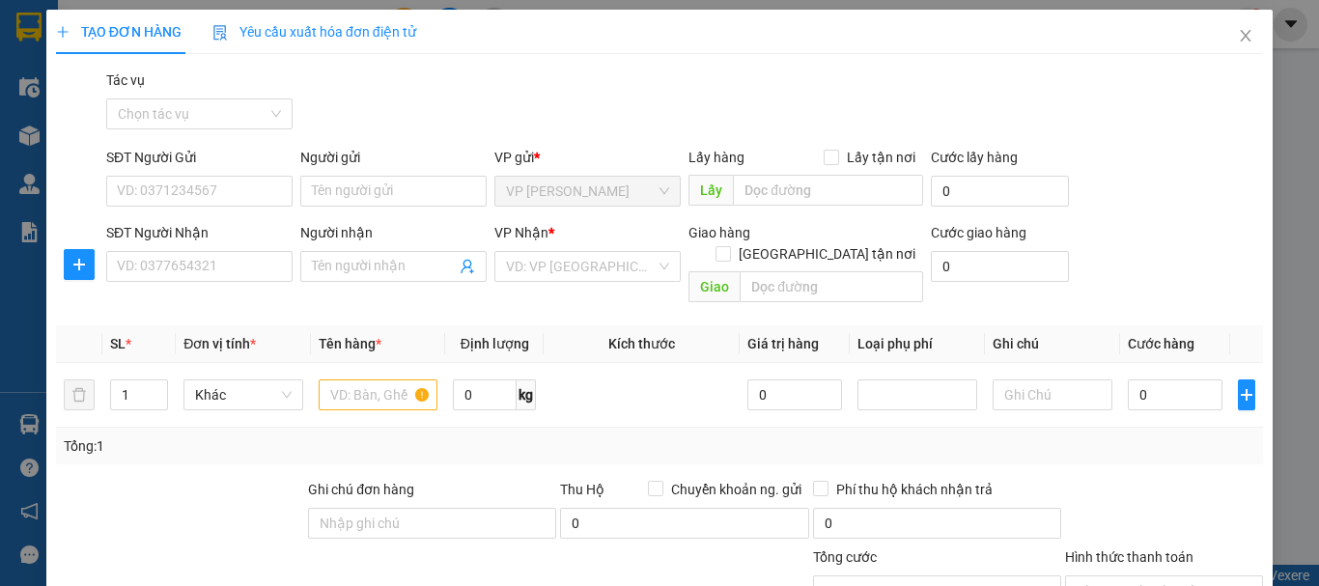
click at [201, 249] on div "SĐT Người Nhận" at bounding box center [199, 236] width 186 height 29
click at [192, 283] on div "SĐT Người Nhận VD: 0377654321" at bounding box center [199, 256] width 186 height 68
click at [192, 267] on input "SĐT Người Nhận" at bounding box center [199, 266] width 186 height 31
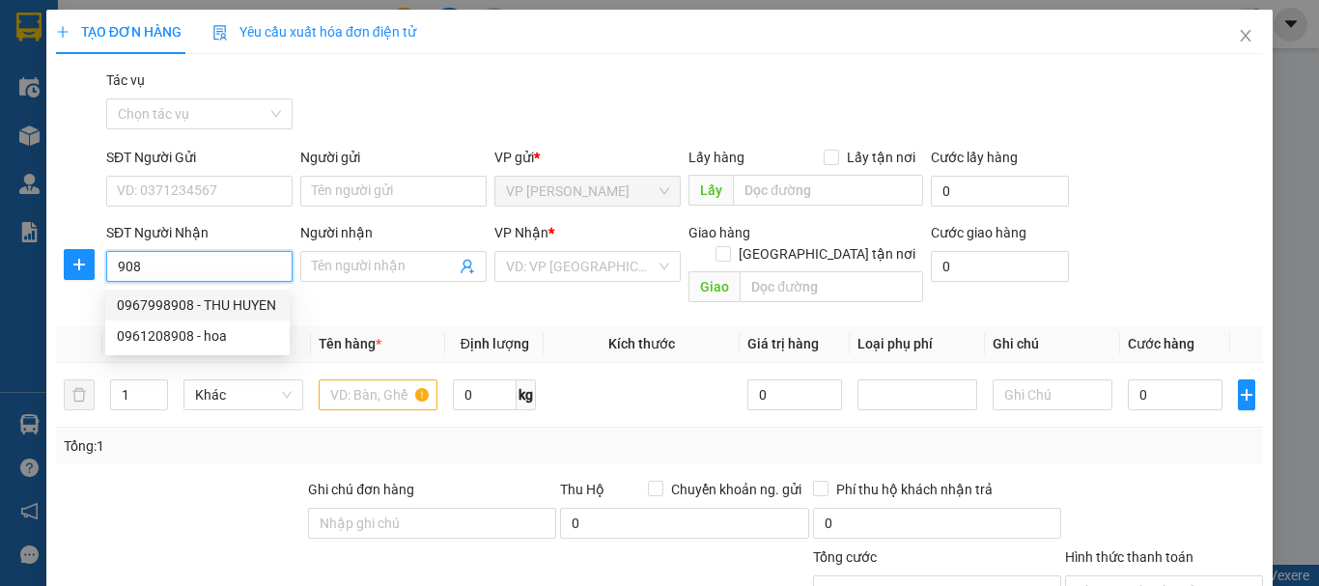
click at [255, 299] on div "0967998908 - THU HUYEN" at bounding box center [197, 304] width 161 height 21
type input "0967998908"
type input "THU HUYEN"
checkbox input "true"
type input "ngõ 379 trần phú"
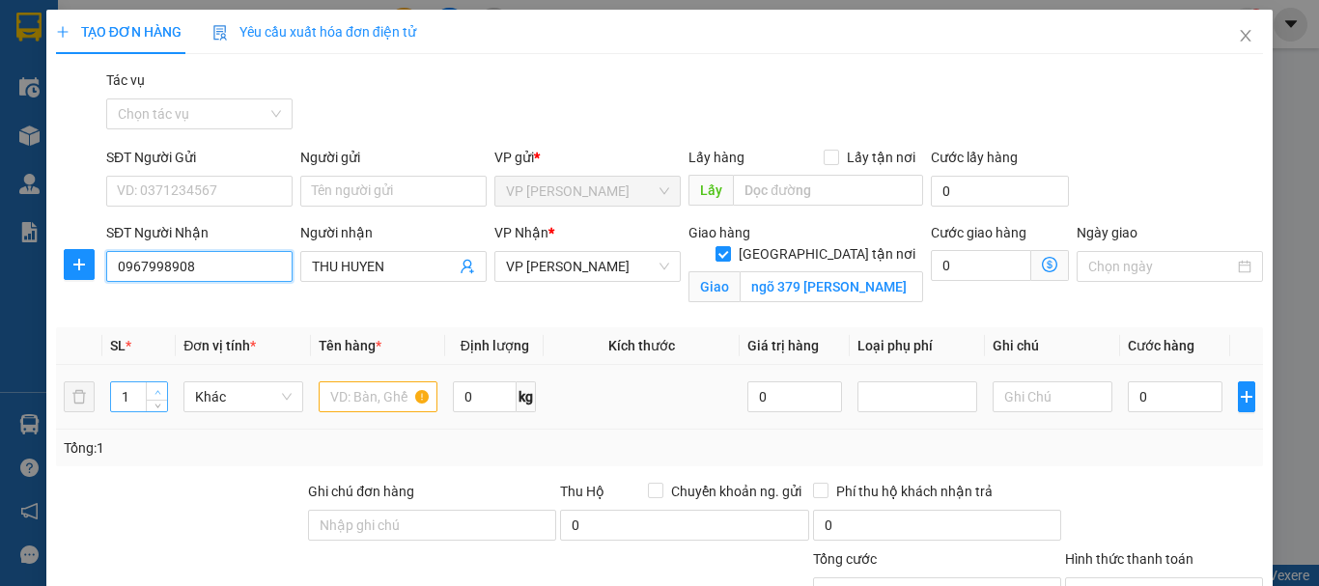
type input "0967998908"
type input "2"
click at [156, 387] on span "up" at bounding box center [158, 392] width 12 height 12
click at [384, 403] on input "text" at bounding box center [379, 396] width 120 height 31
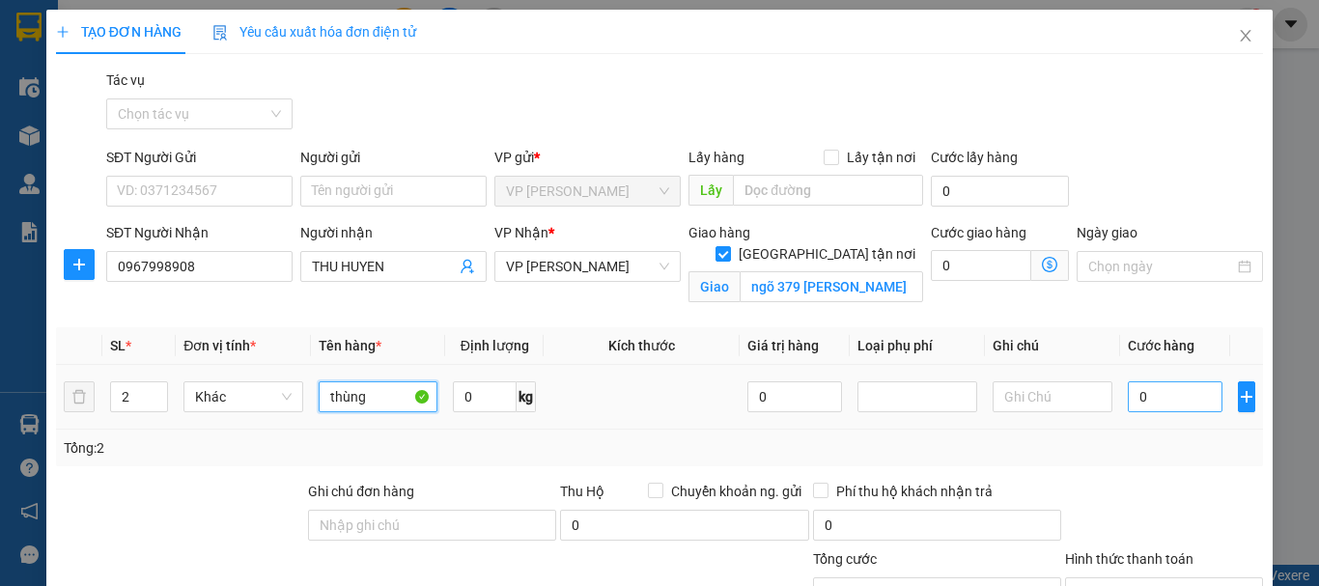
type input "thùng"
click at [1133, 393] on input "0" at bounding box center [1175, 396] width 95 height 31
type input "1"
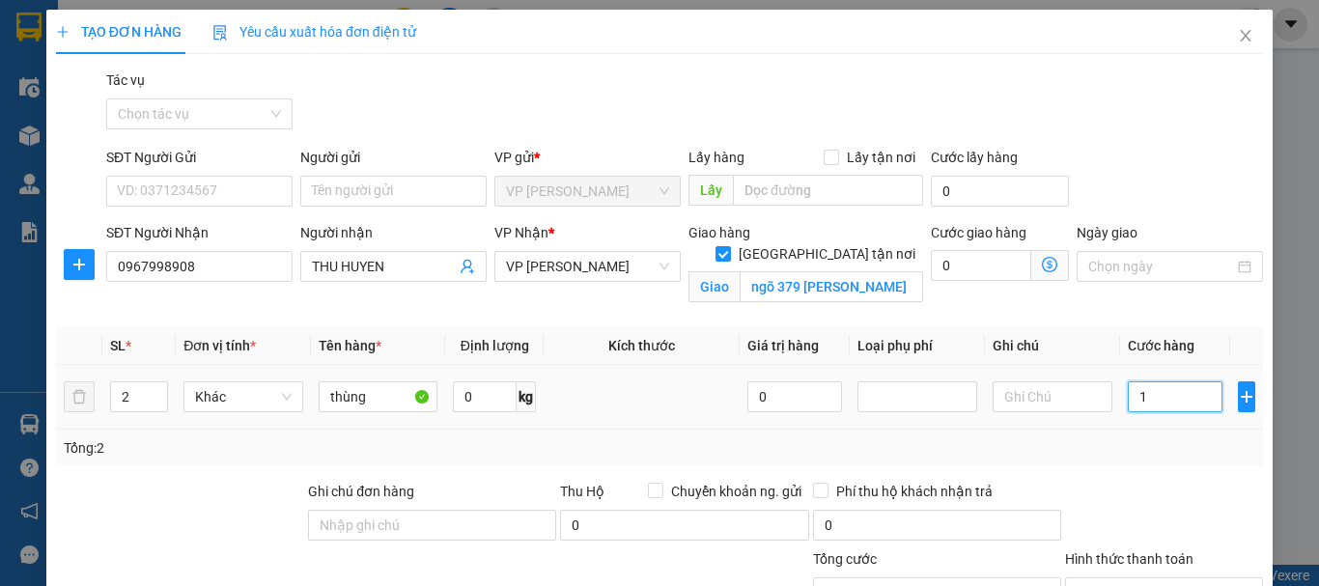
type input "14"
type input "140"
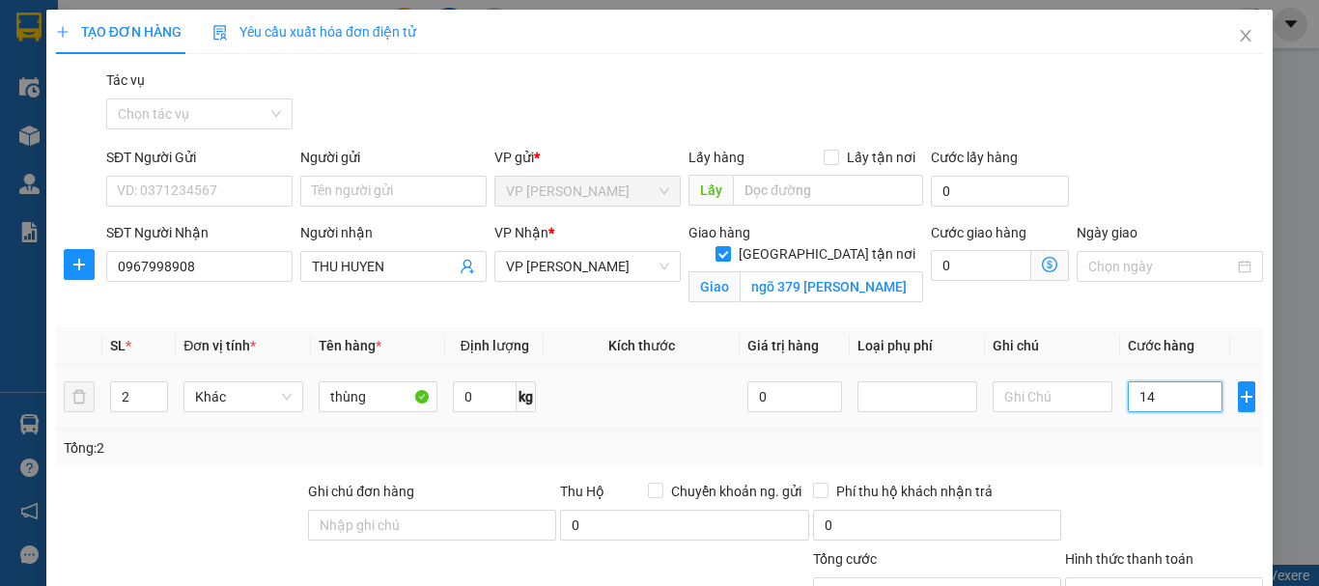
type input "140"
type input "1.400"
type input "14.000"
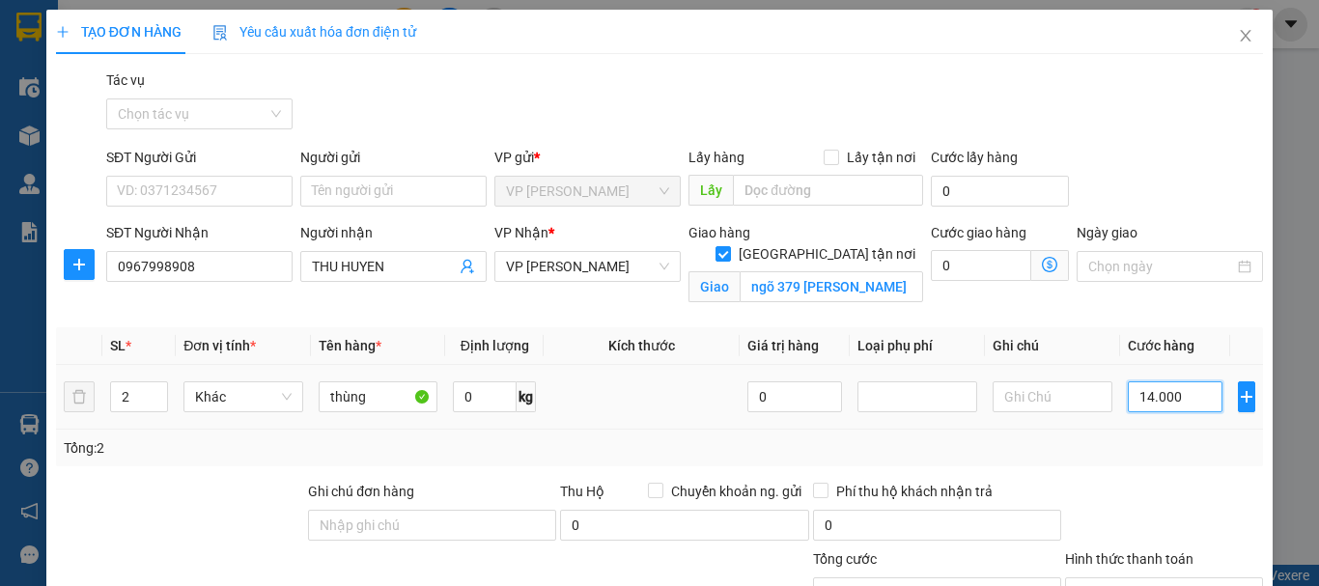
type input "14.000"
type input "140.000"
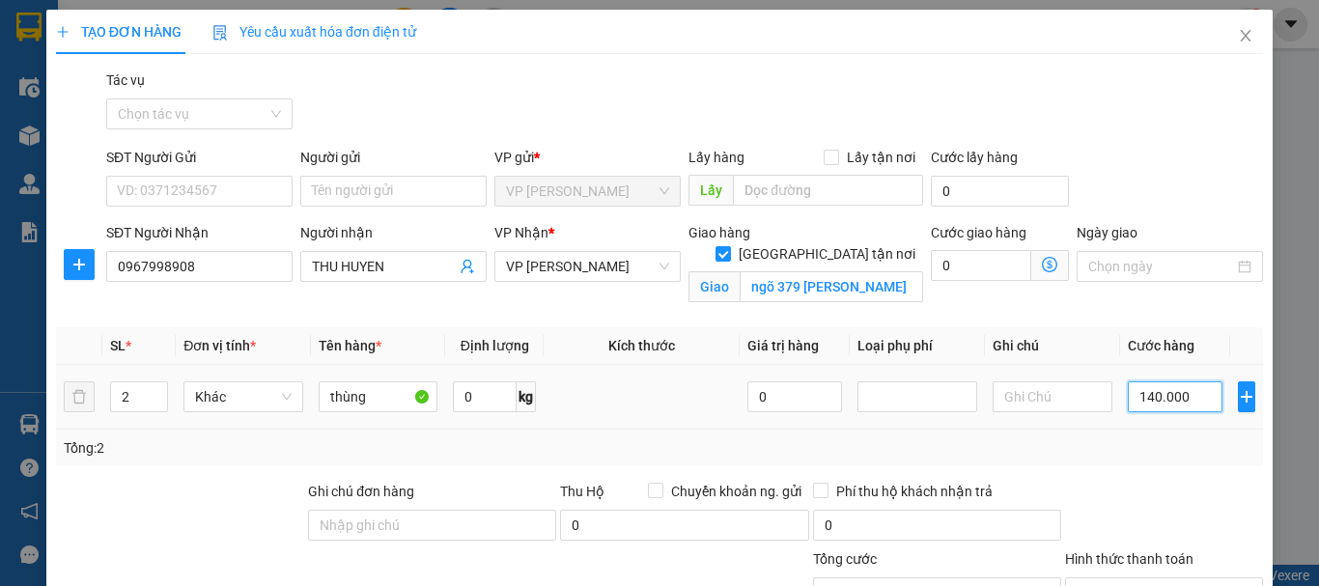
scroll to position [211, 0]
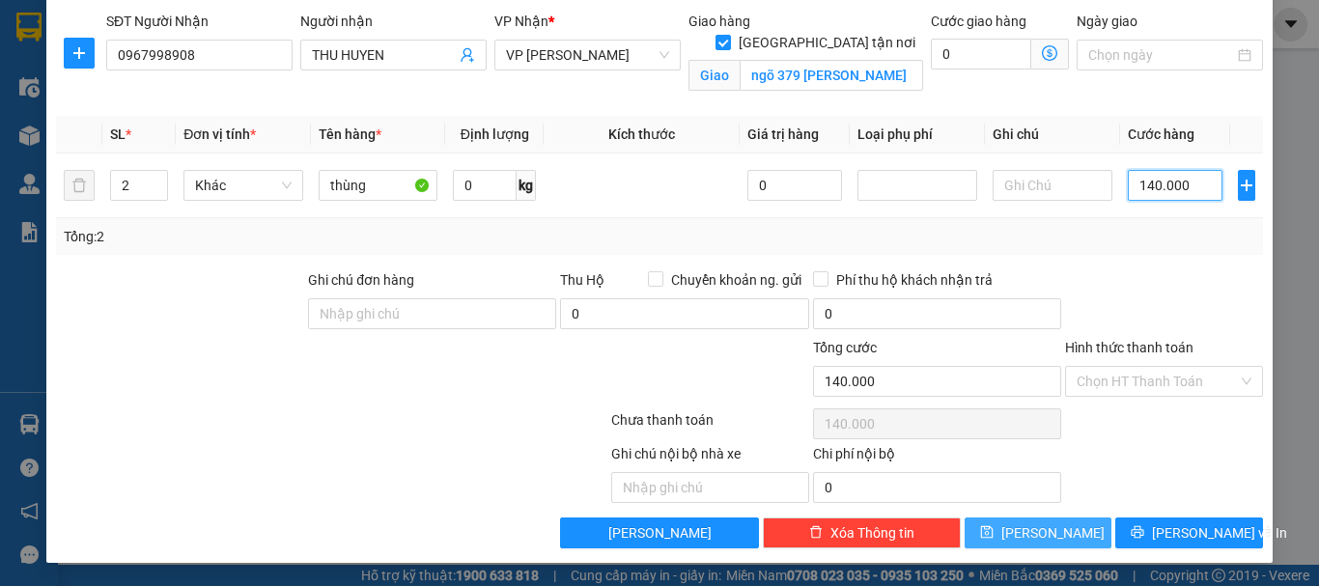
type input "140.000"
click at [1058, 530] on button "Lưu" at bounding box center [1038, 532] width 148 height 31
checkbox input "false"
type input "1"
type input "0"
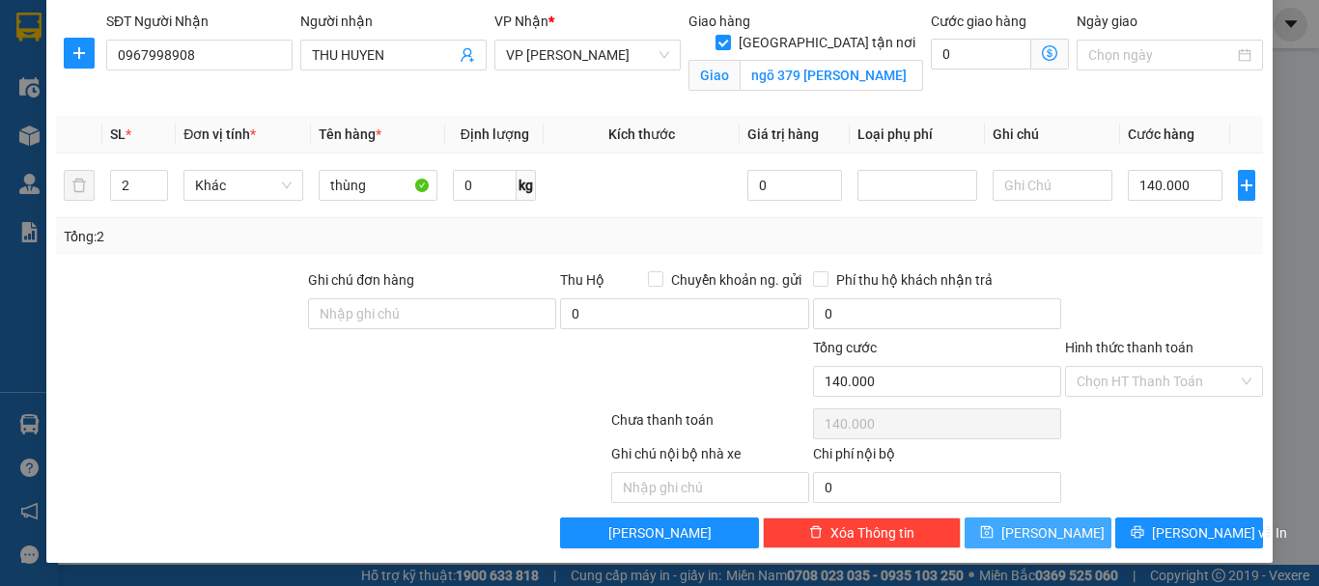
type input "0"
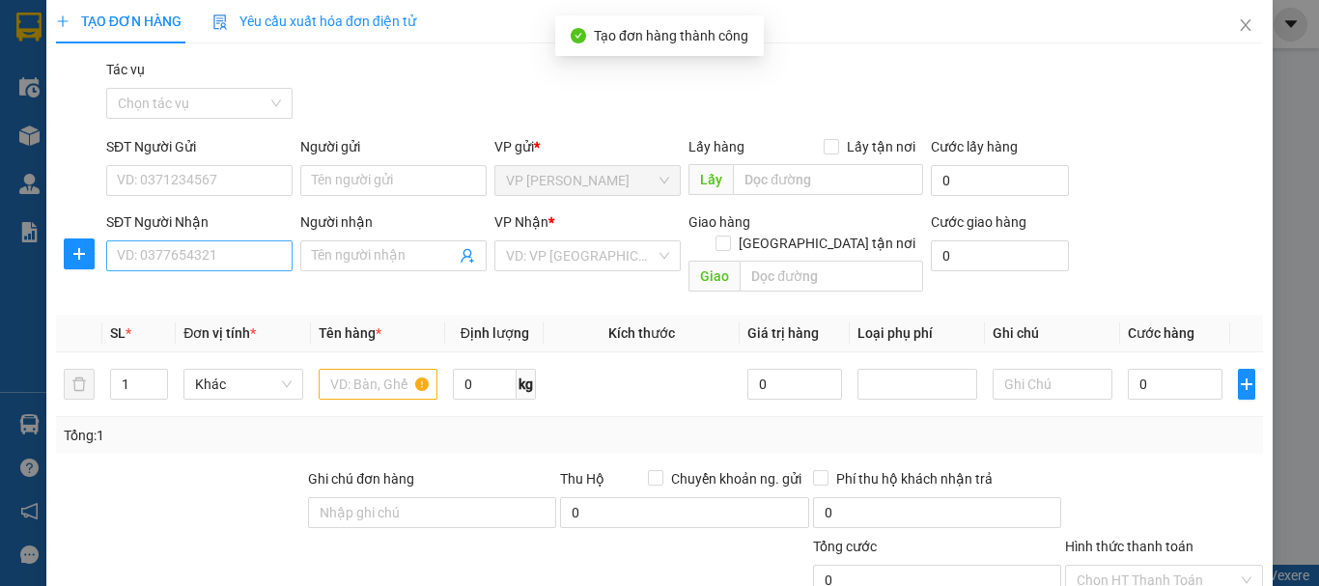
scroll to position [0, 0]
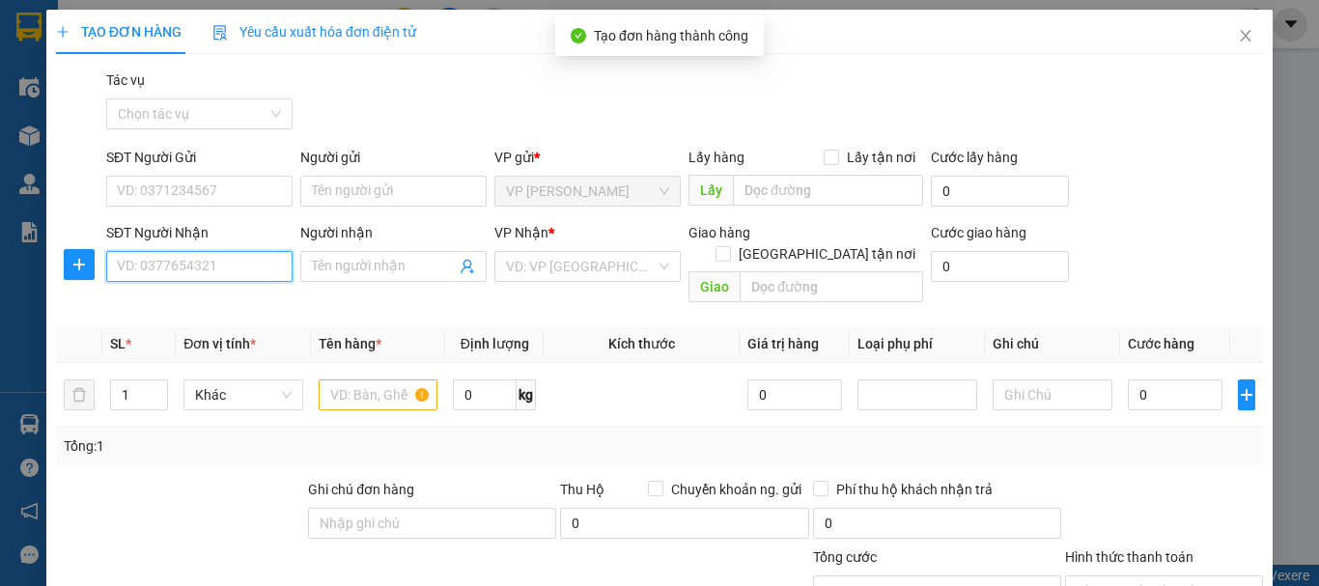
click at [133, 265] on input "SĐT Người Nhận" at bounding box center [199, 266] width 186 height 31
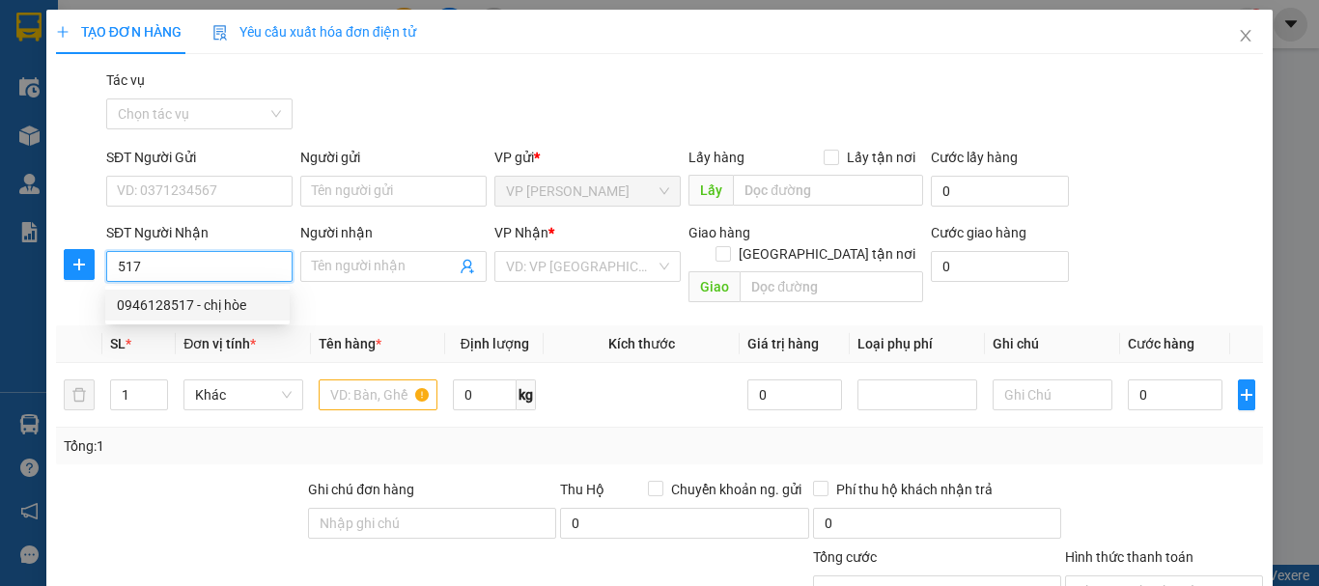
click at [223, 301] on div "0946128517 - chị hòe" at bounding box center [197, 304] width 161 height 21
type input "0946128517"
type input "chị hòe"
checkbox input "true"
type input "103 nguyen du"
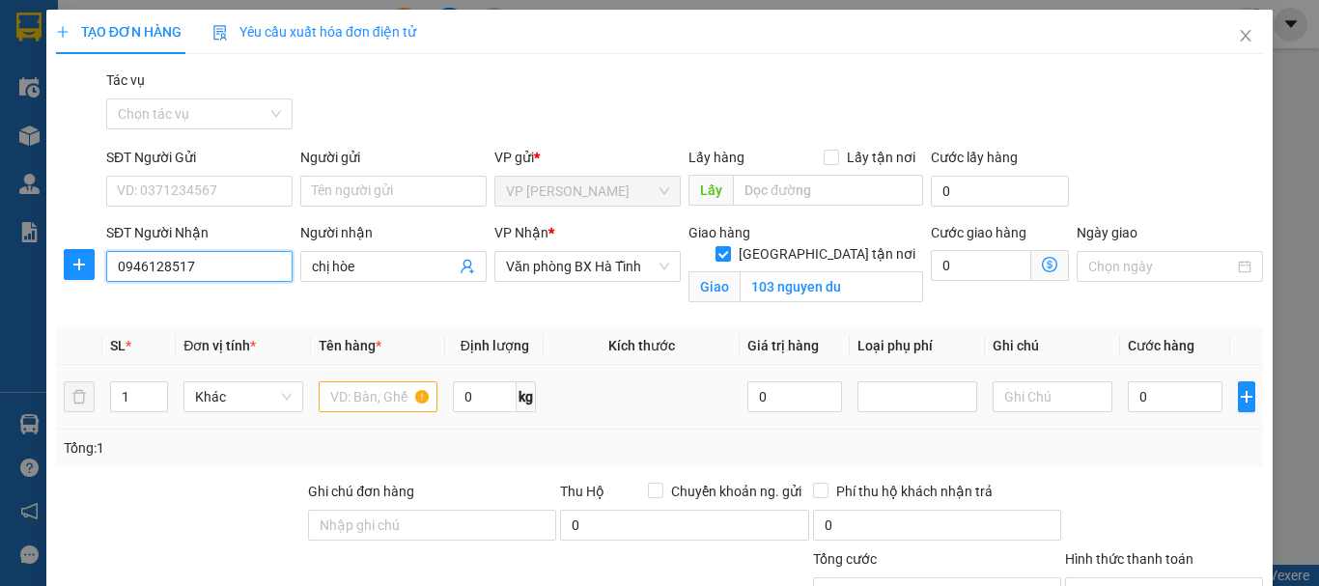
type input "0946128517"
click at [366, 402] on input "text" at bounding box center [379, 396] width 120 height 31
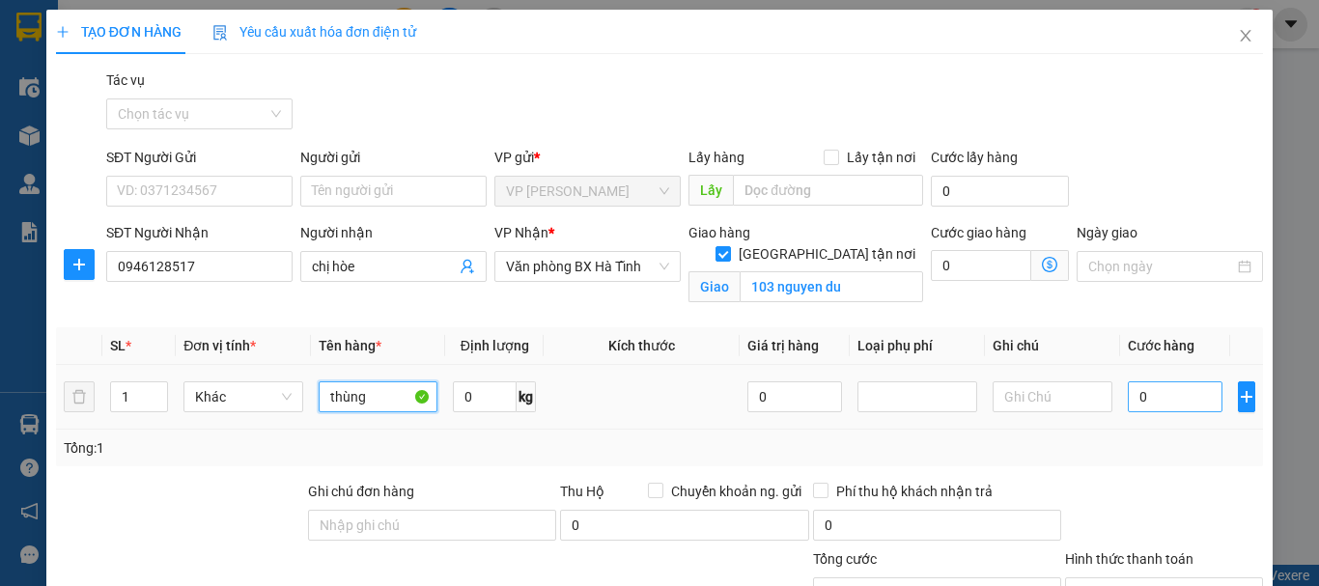
type input "thùng"
type input "5"
type input "520"
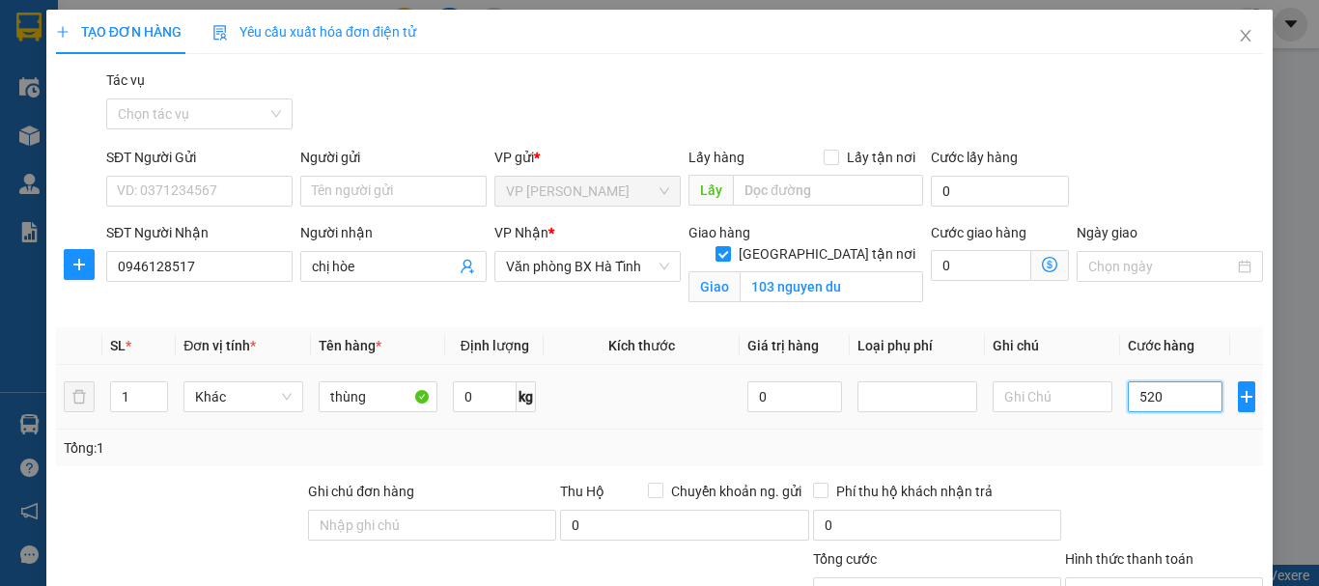
type input "520"
type input "5.200"
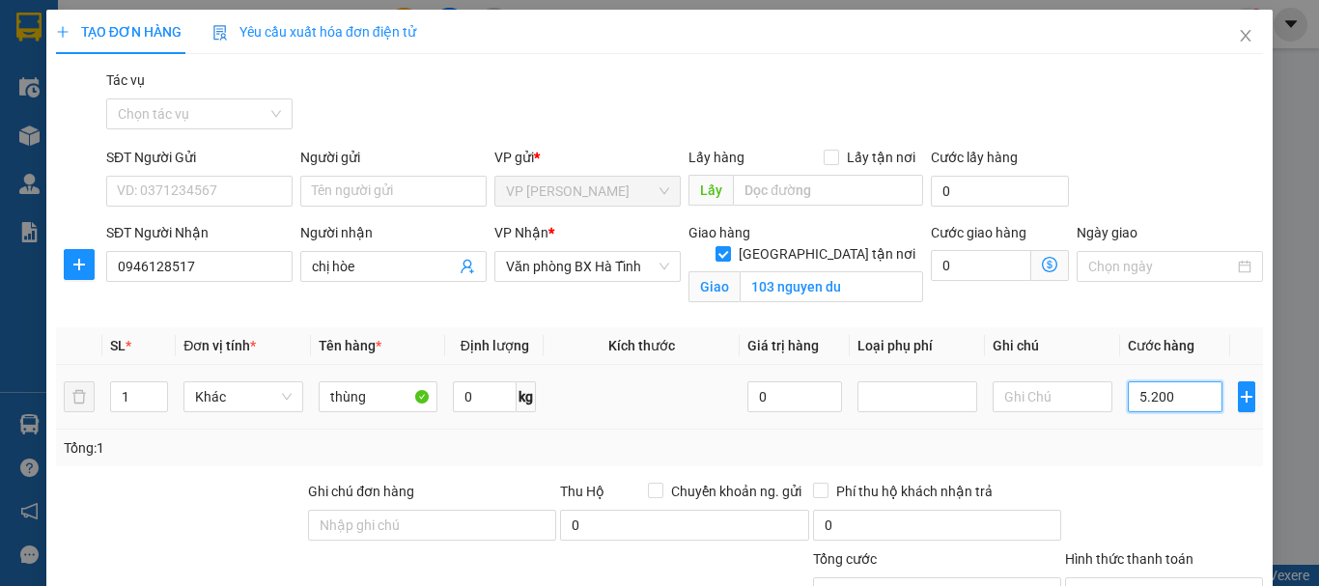
type input "52.000"
type input "5.200"
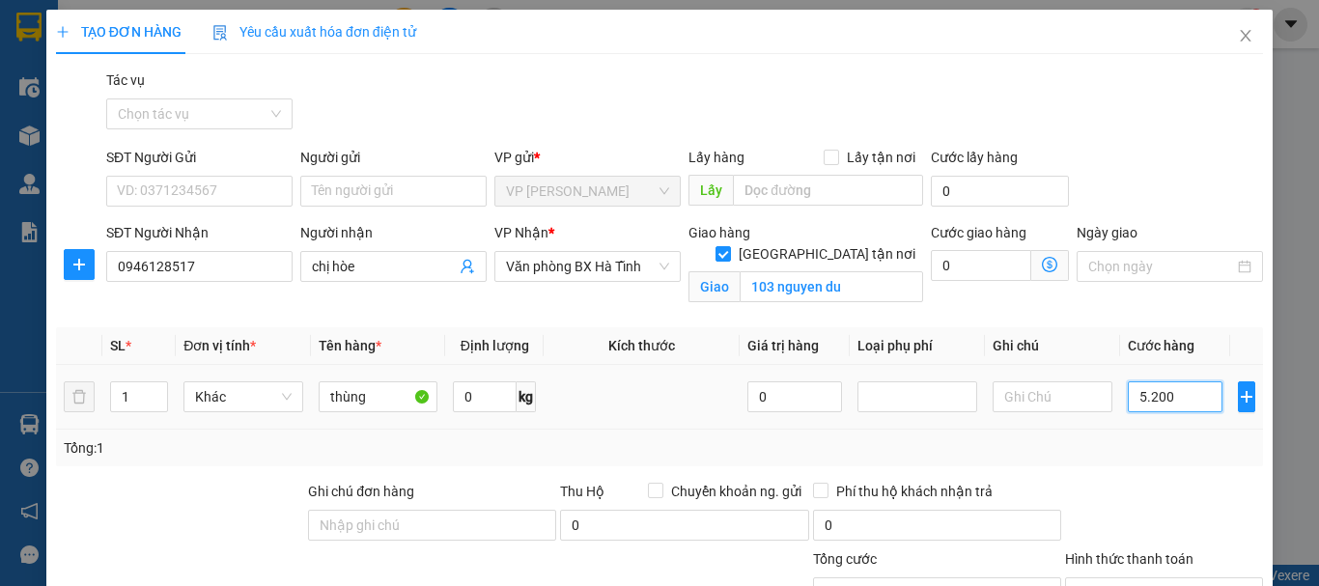
type input "5.200"
type input "520"
type input "52"
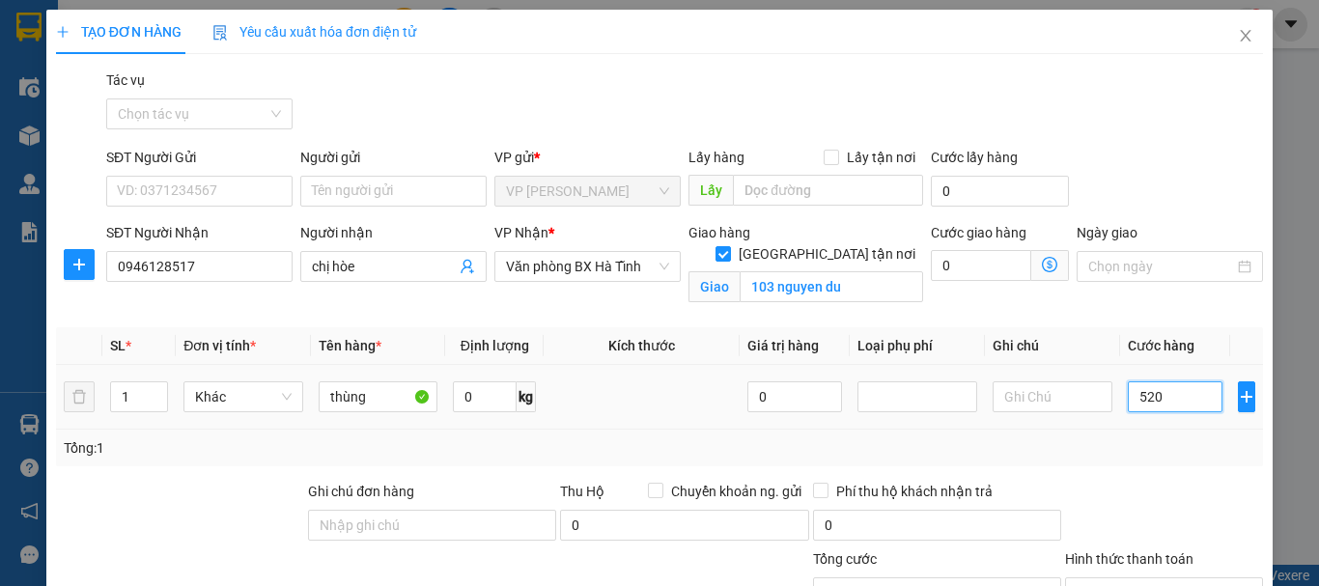
type input "52"
type input "5"
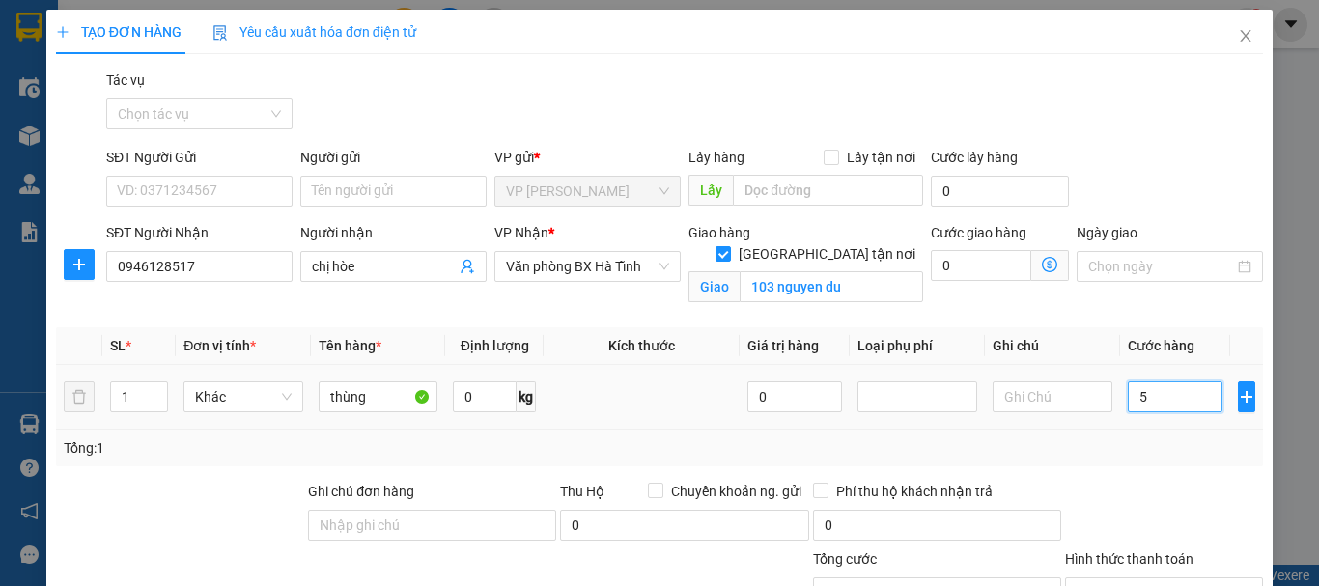
type input "50"
type input "500"
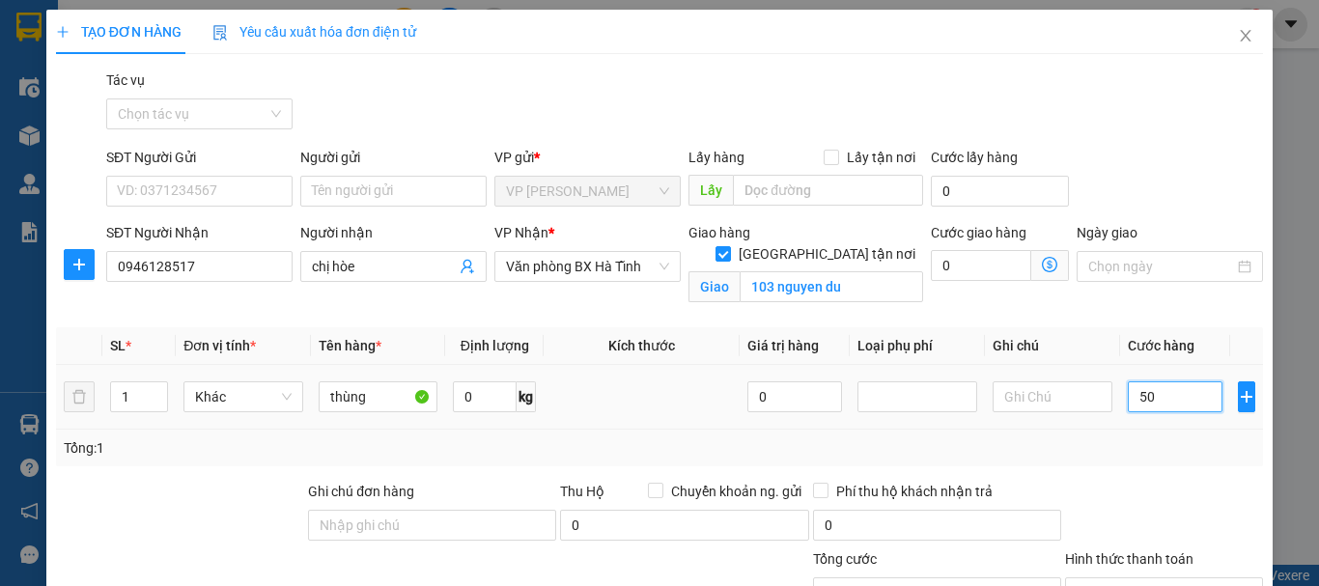
type input "500"
type input "5.000"
type input "50.000"
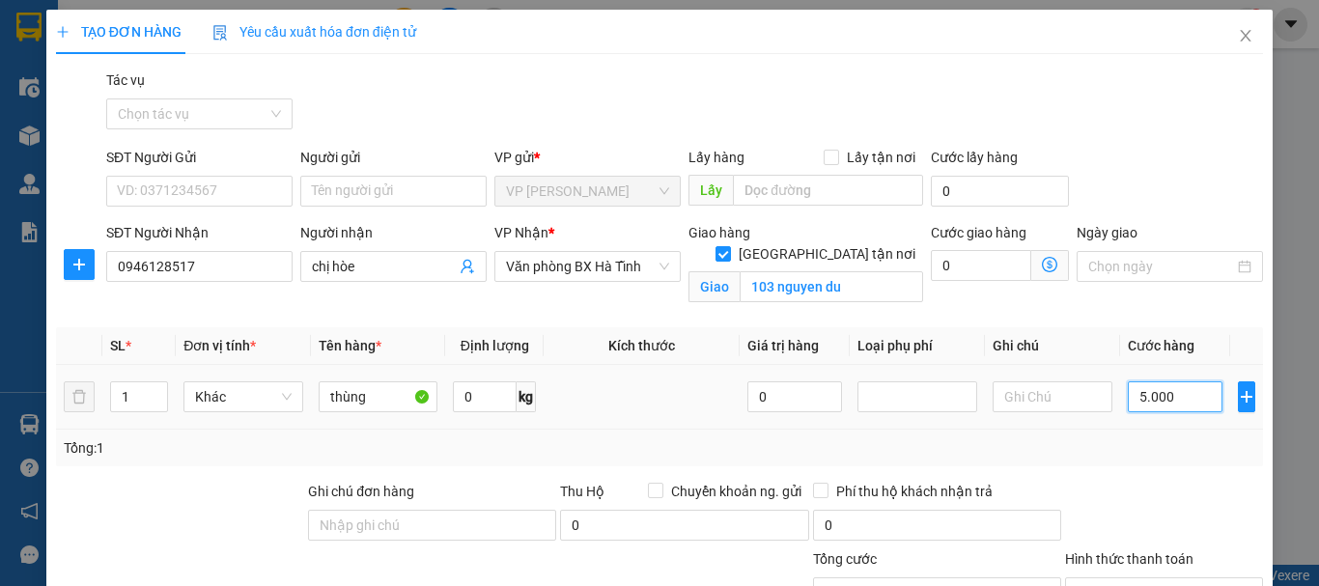
type input "50.000"
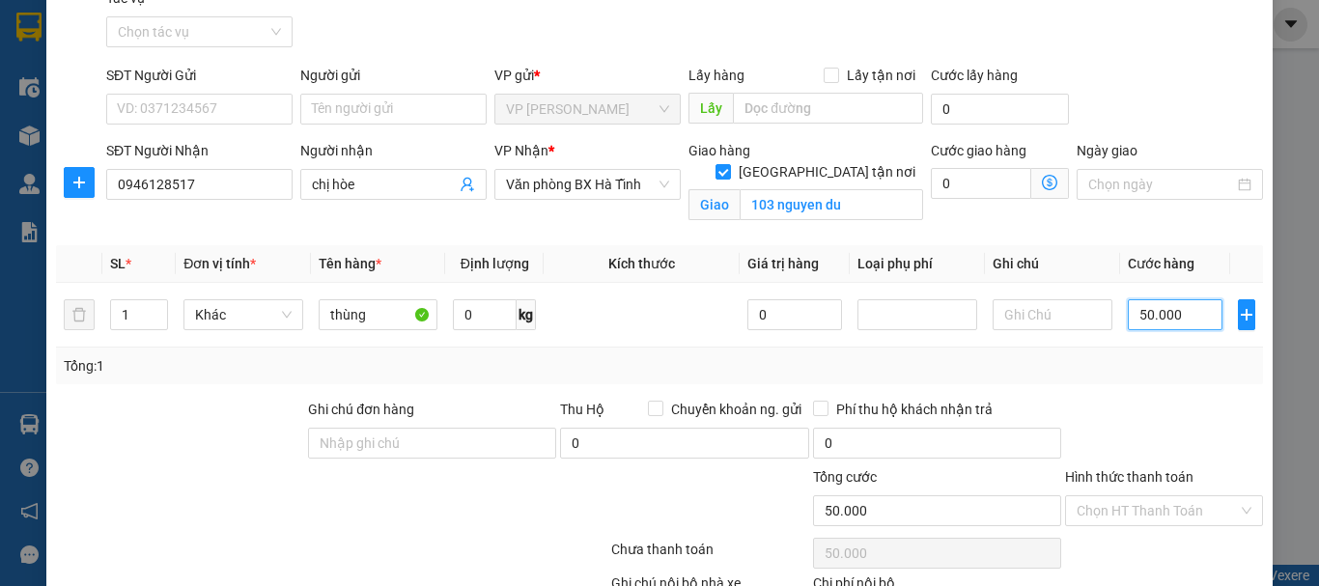
scroll to position [193, 0]
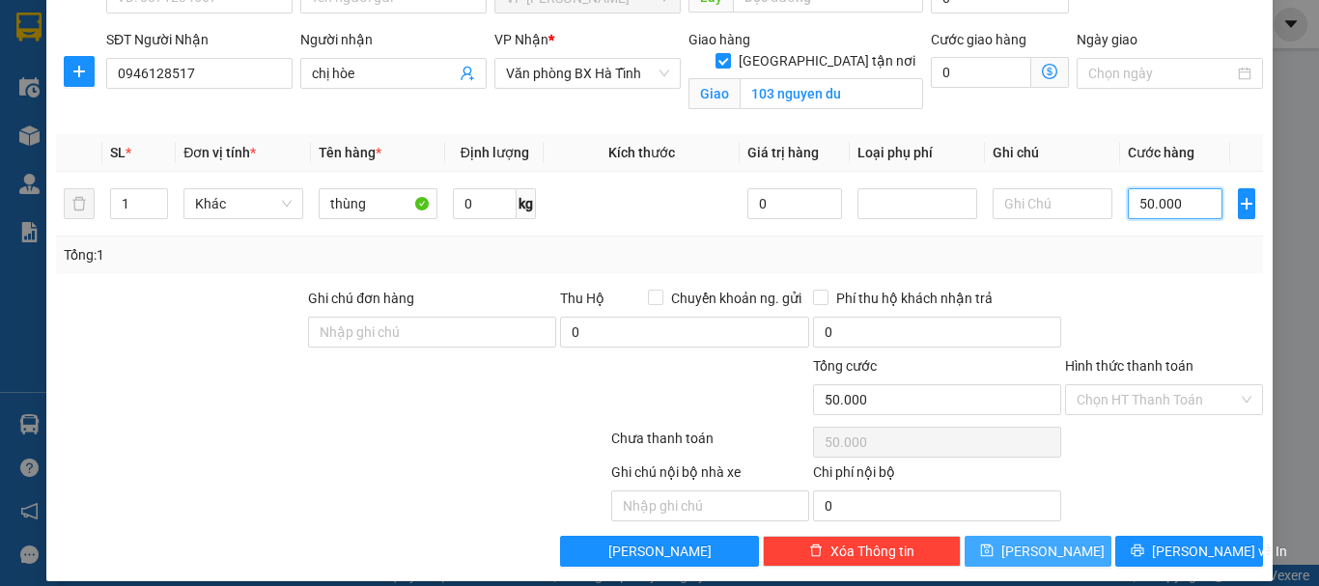
type input "50.000"
click at [1029, 551] on span "Lưu" at bounding box center [1052, 551] width 103 height 21
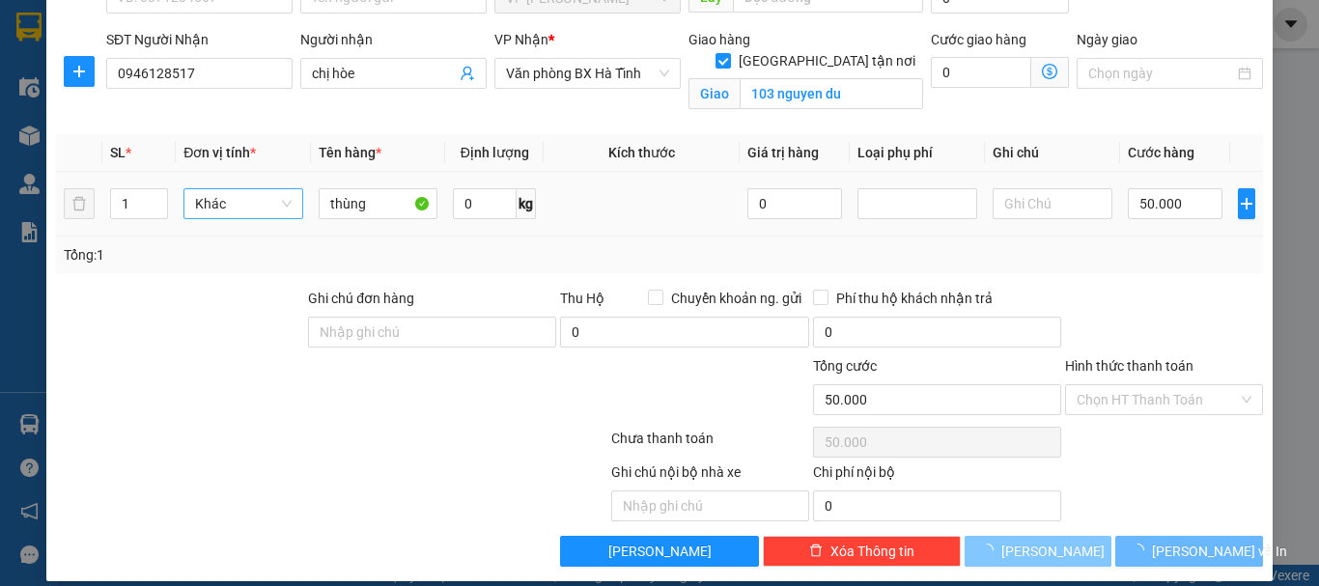
checkbox input "false"
type input "0"
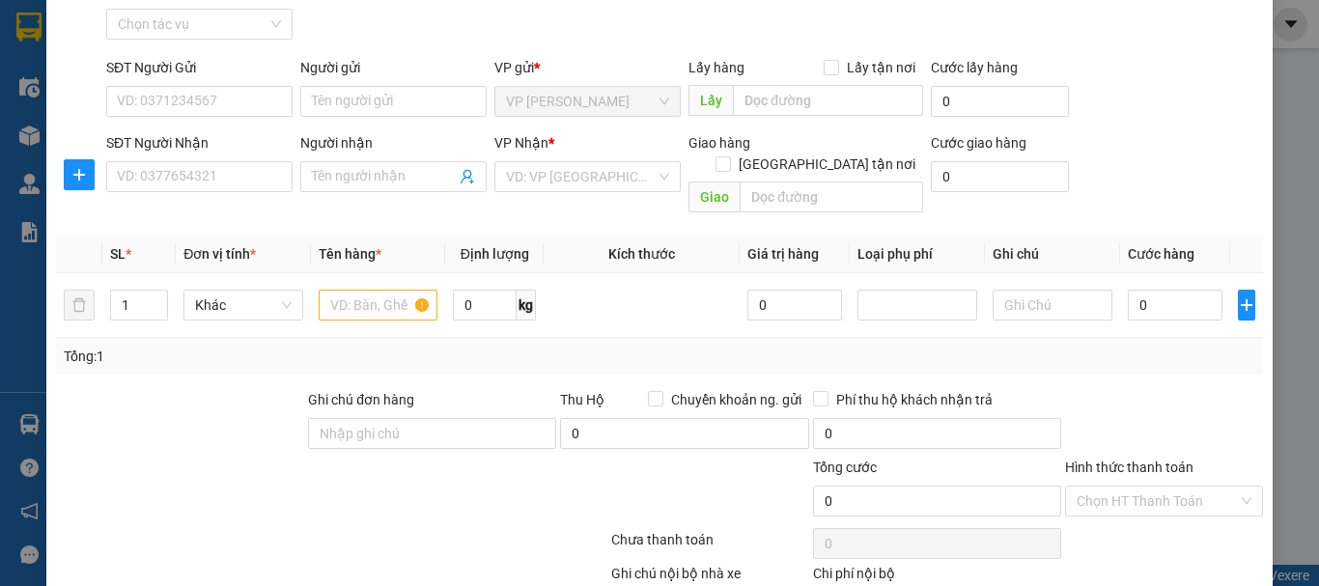
scroll to position [0, 0]
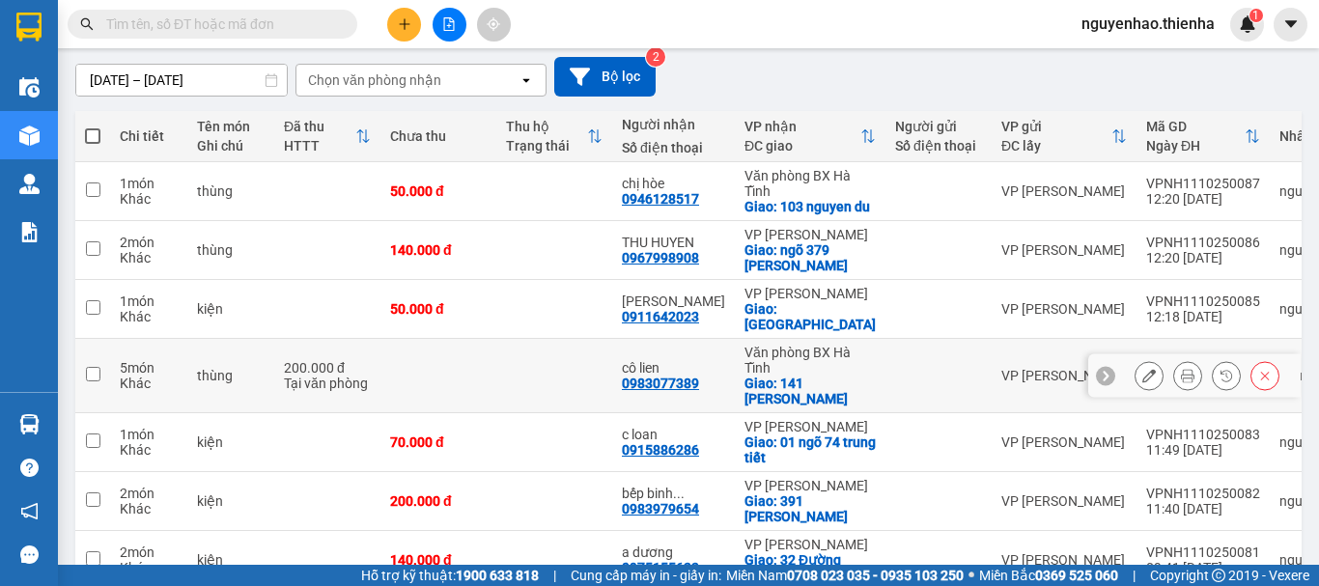
scroll to position [65, 0]
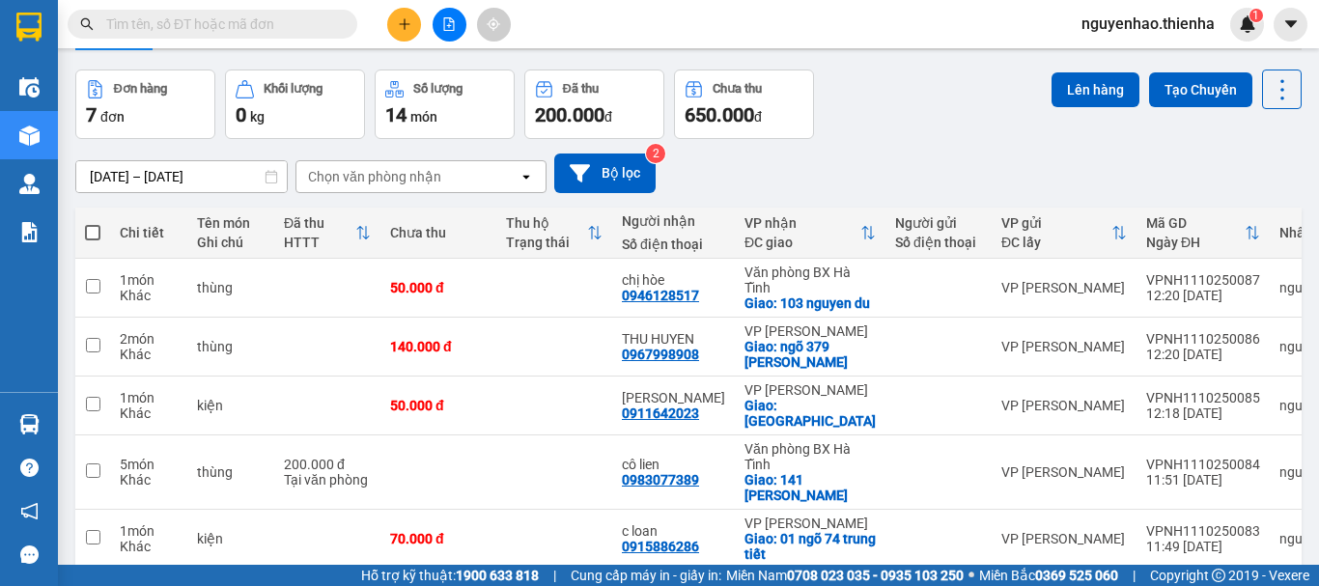
click at [96, 237] on span at bounding box center [92, 232] width 15 height 15
click at [93, 223] on input "checkbox" at bounding box center [93, 223] width 0 height 0
checkbox input "true"
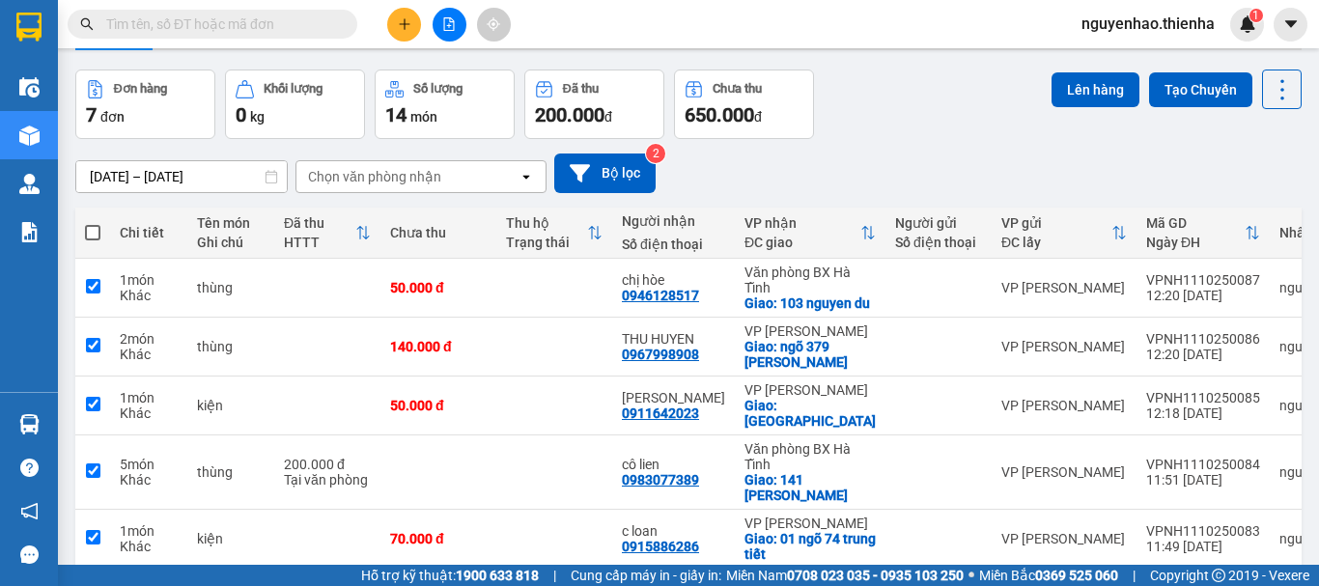
checkbox input "true"
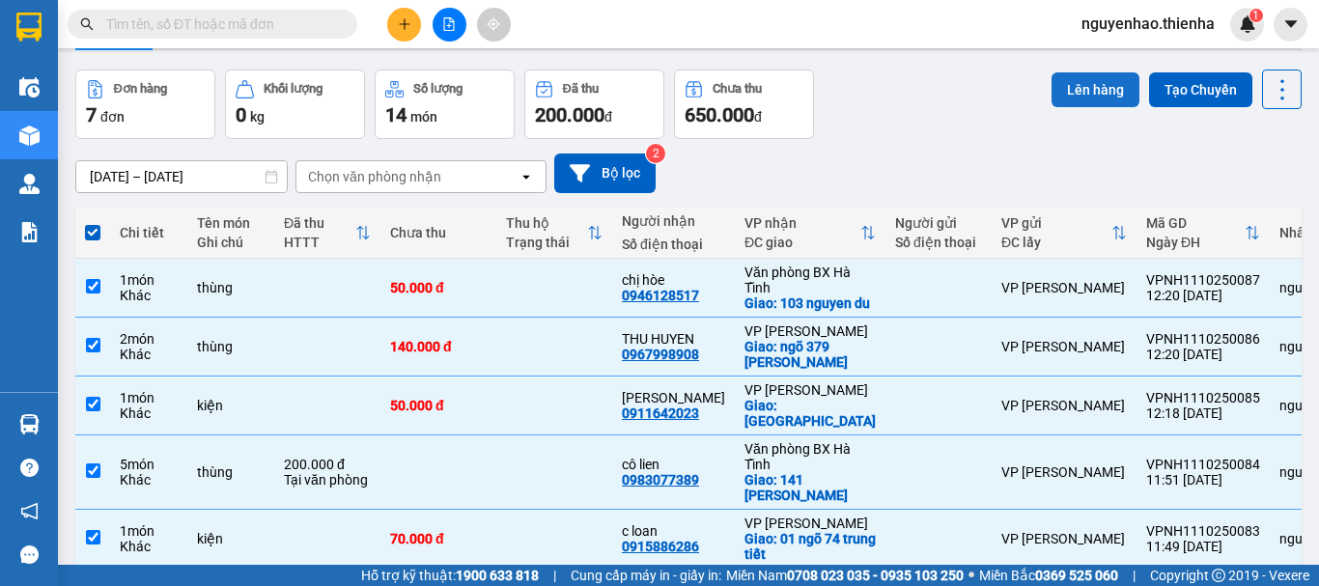
click at [1083, 93] on button "Lên hàng" at bounding box center [1095, 89] width 88 height 35
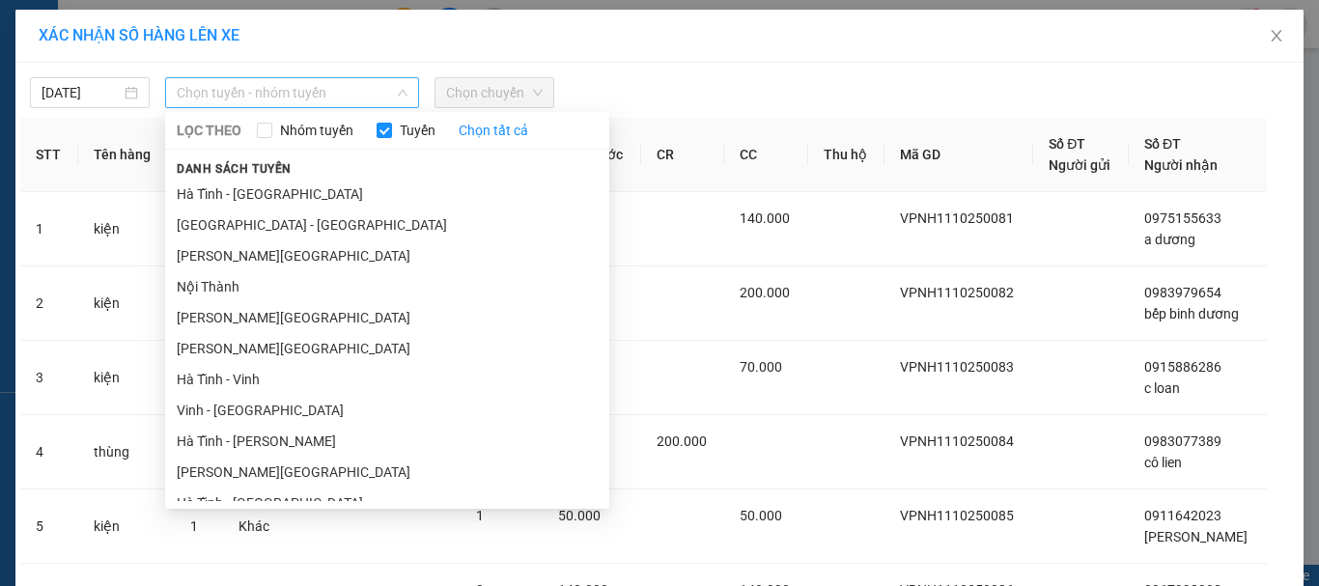
click at [313, 95] on span "Chọn tuyến - nhóm tuyến" at bounding box center [292, 92] width 231 height 29
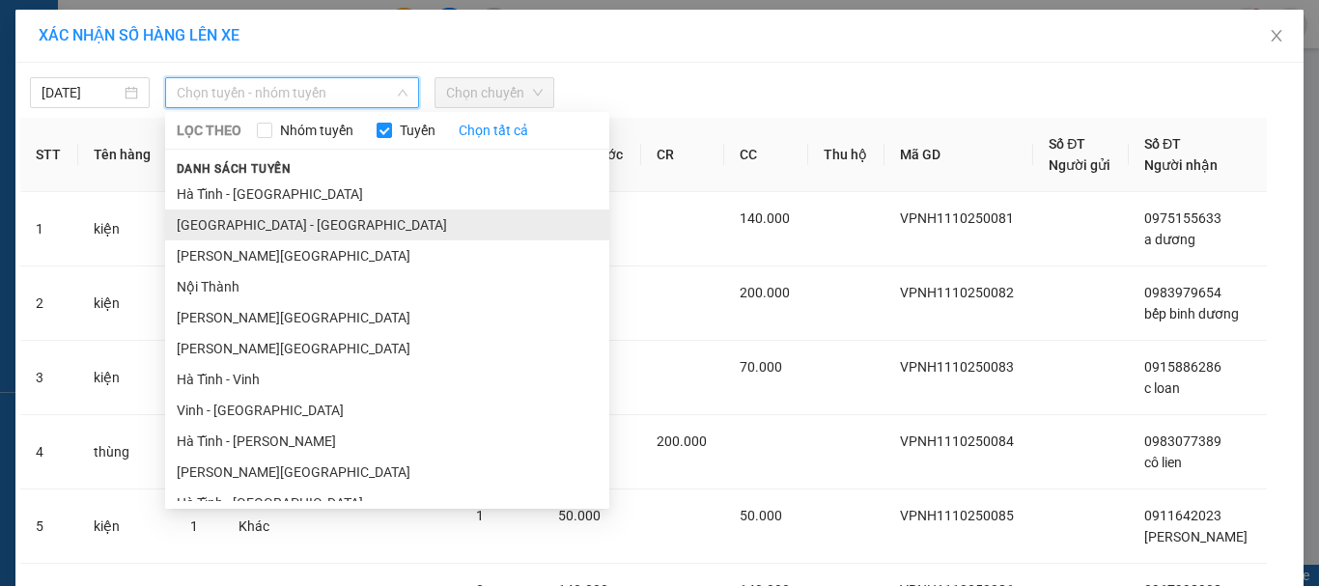
click at [266, 222] on li "Hà Nội - Hà Tĩnh" at bounding box center [387, 224] width 444 height 31
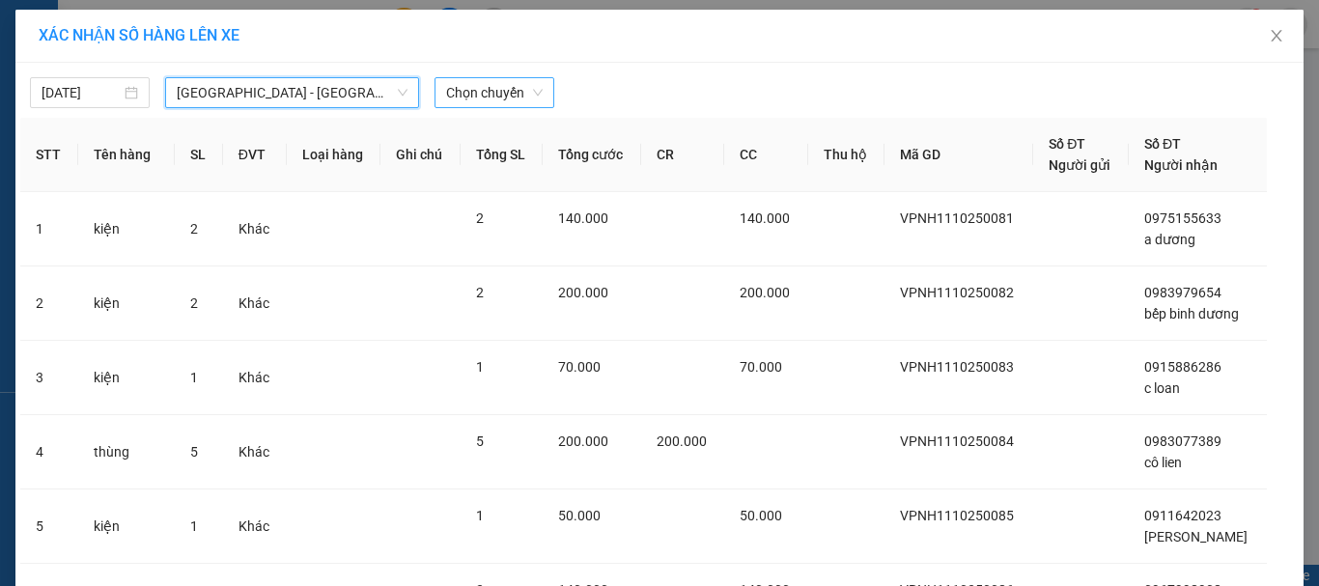
click at [473, 88] on span "Chọn chuyến" at bounding box center [494, 92] width 97 height 29
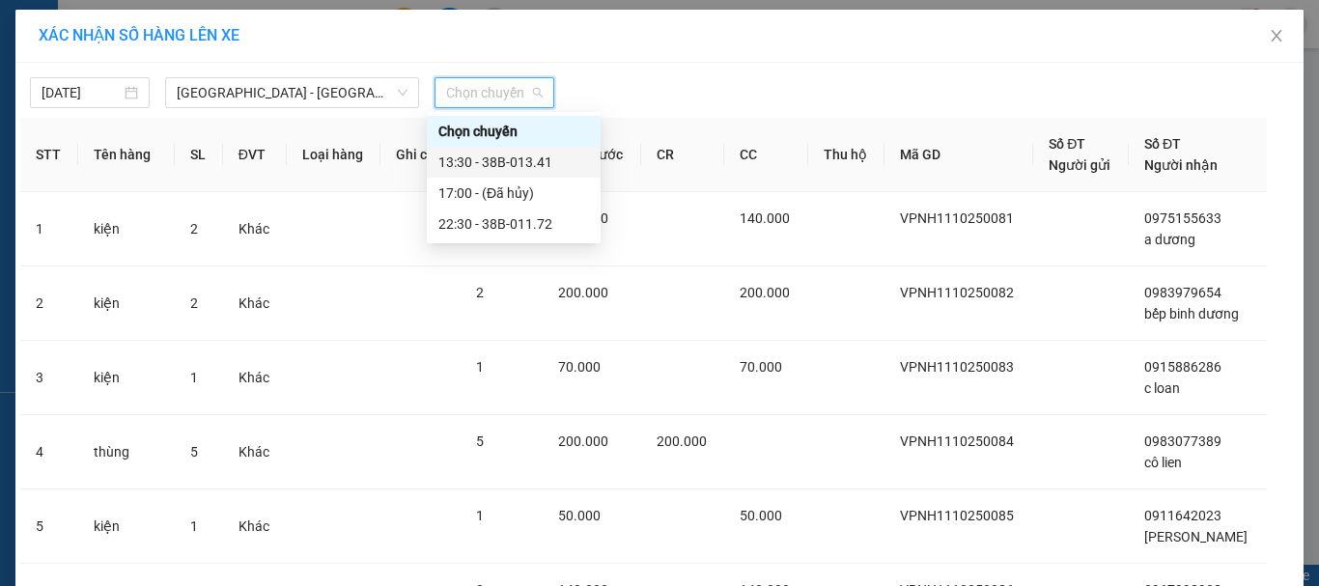
click at [514, 154] on div "13:30 - 38B-013.41" at bounding box center [513, 162] width 151 height 21
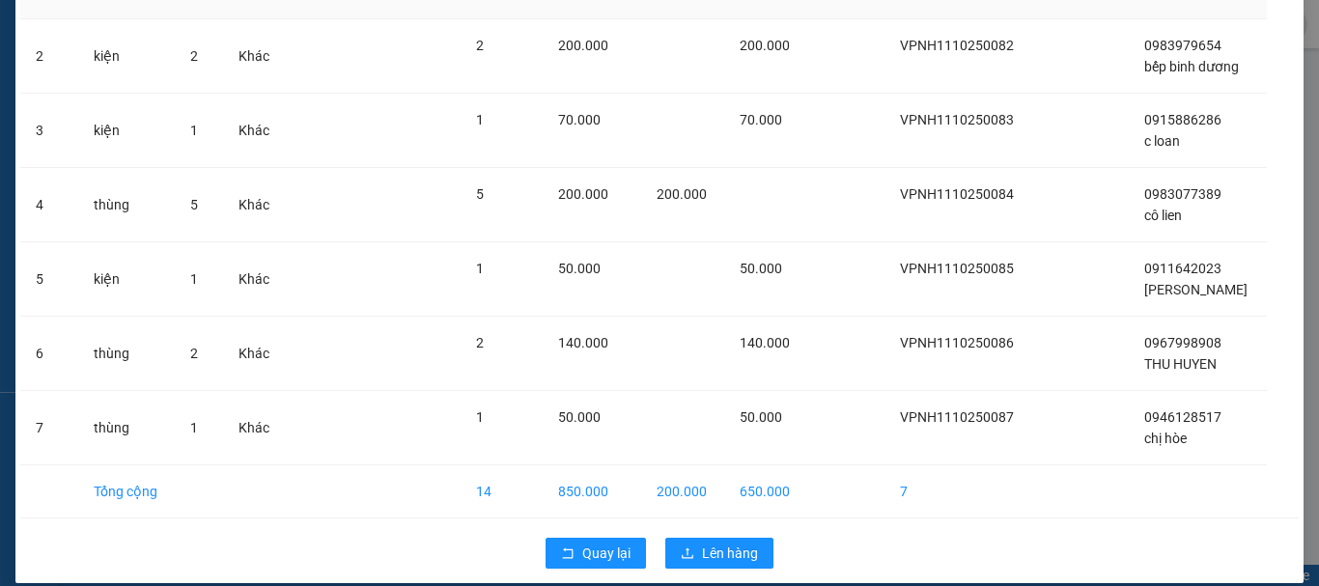
scroll to position [310, 0]
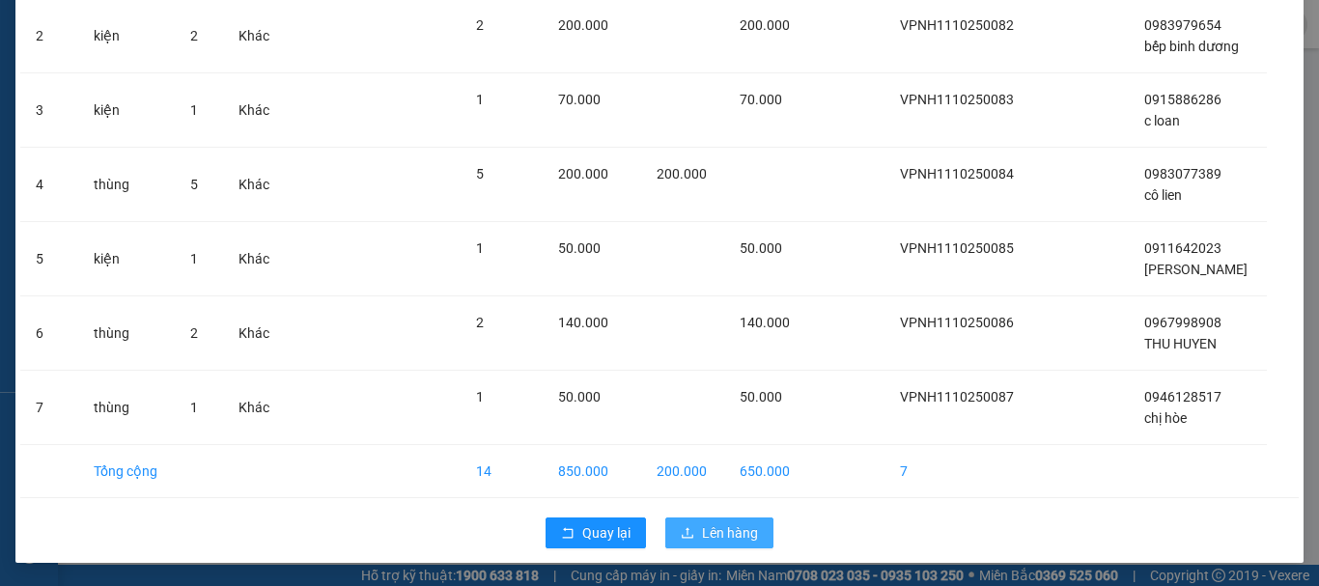
click at [748, 534] on span "Lên hàng" at bounding box center [730, 532] width 56 height 21
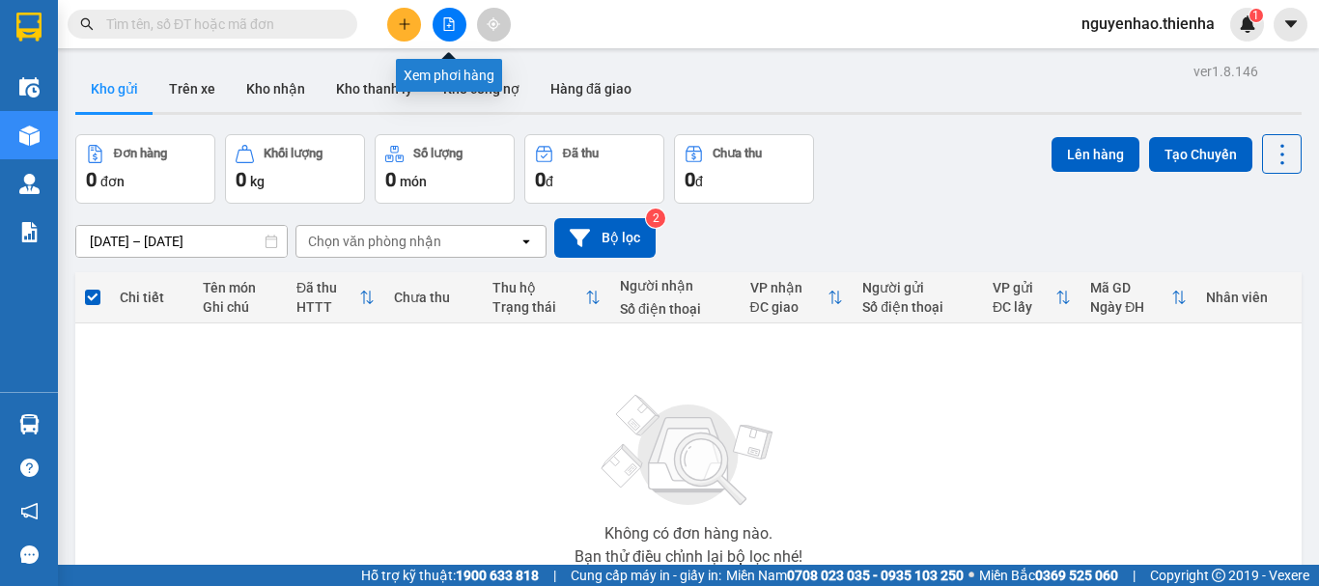
click at [444, 30] on icon "file-add" at bounding box center [449, 24] width 11 height 14
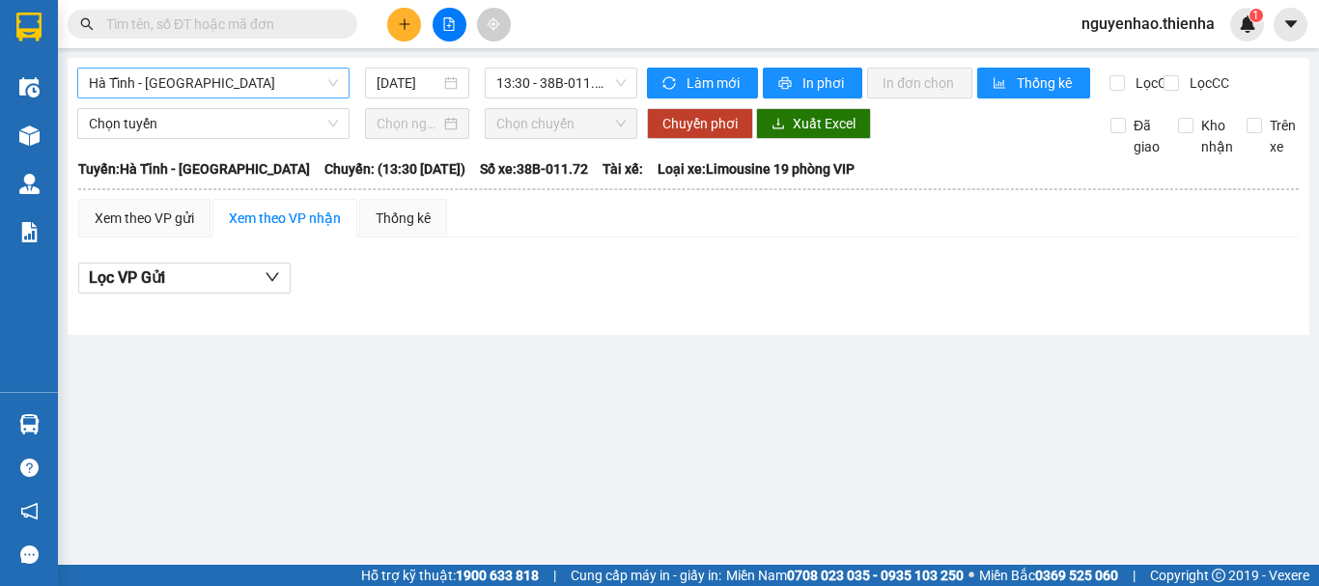
click at [180, 77] on span "Hà Tĩnh - Hà Nội" at bounding box center [213, 83] width 249 height 29
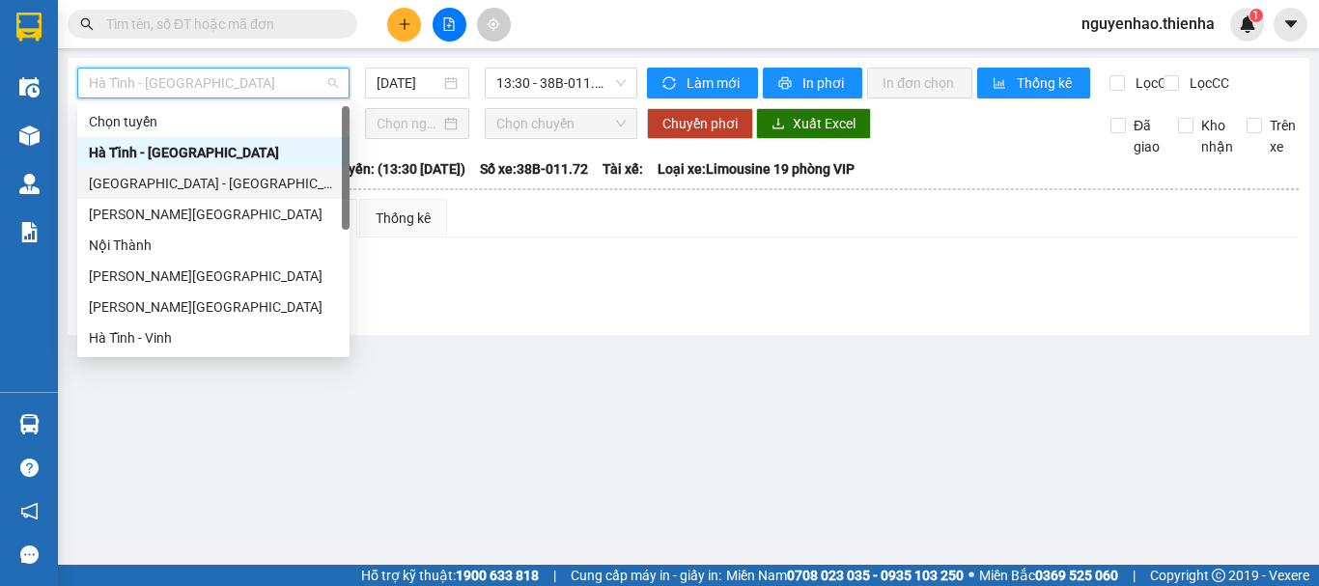
click at [190, 169] on div "Hà Nội - Hà Tĩnh" at bounding box center [213, 183] width 272 height 31
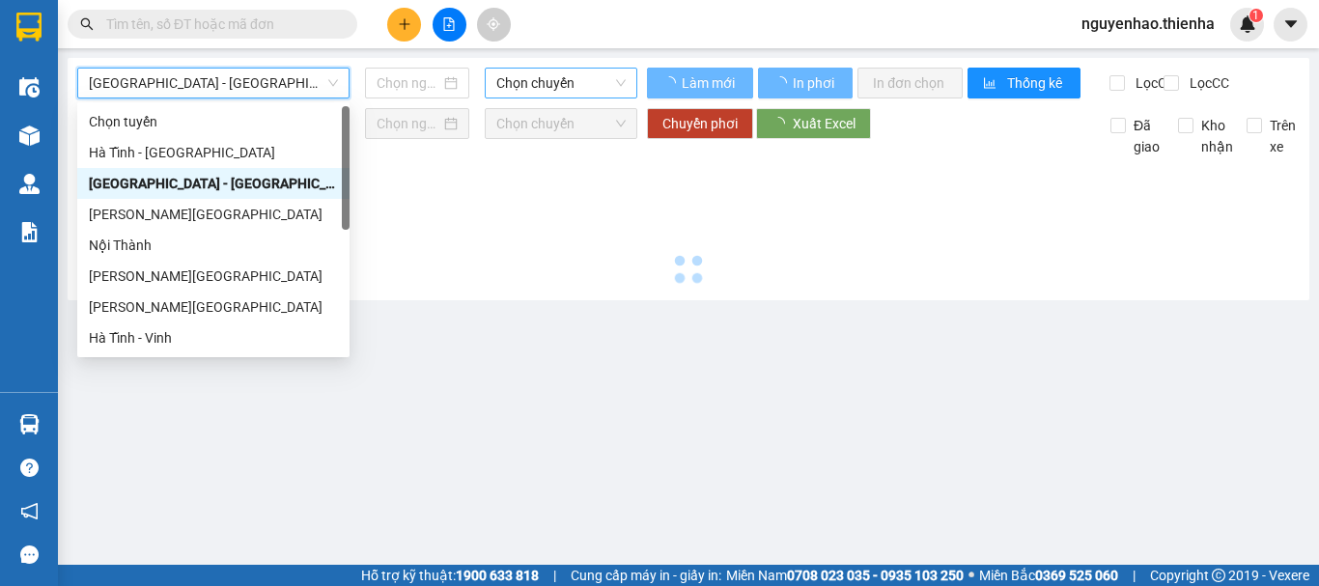
type input "11/10/2025"
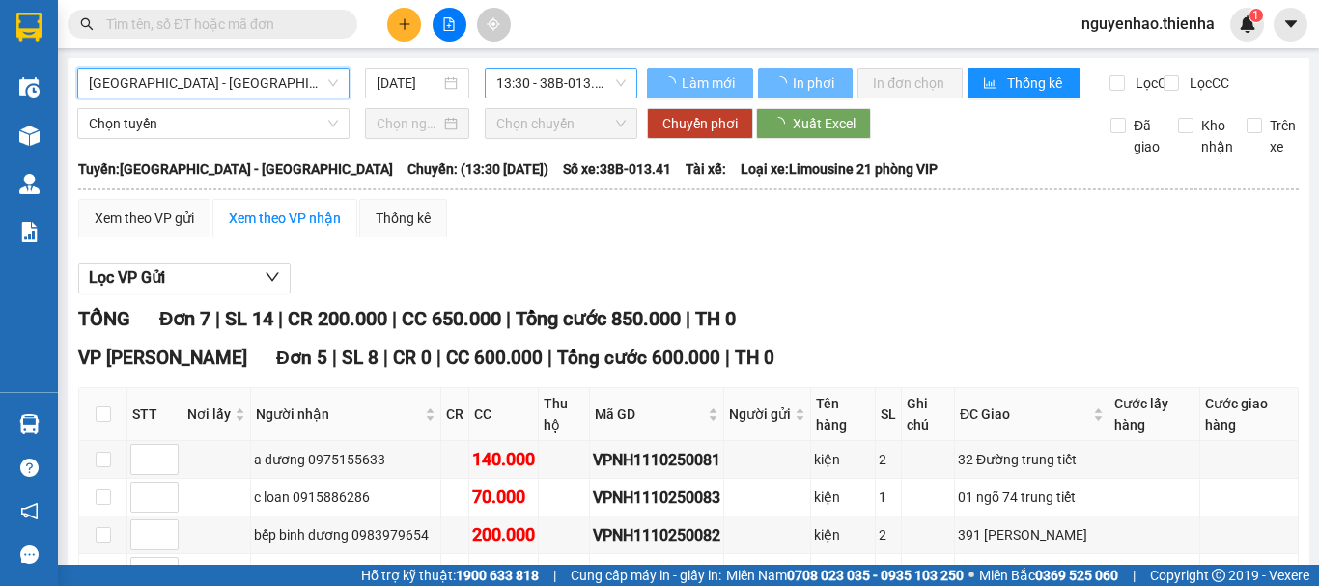
click at [571, 74] on span "13:30 - 38B-013.41" at bounding box center [560, 83] width 129 height 29
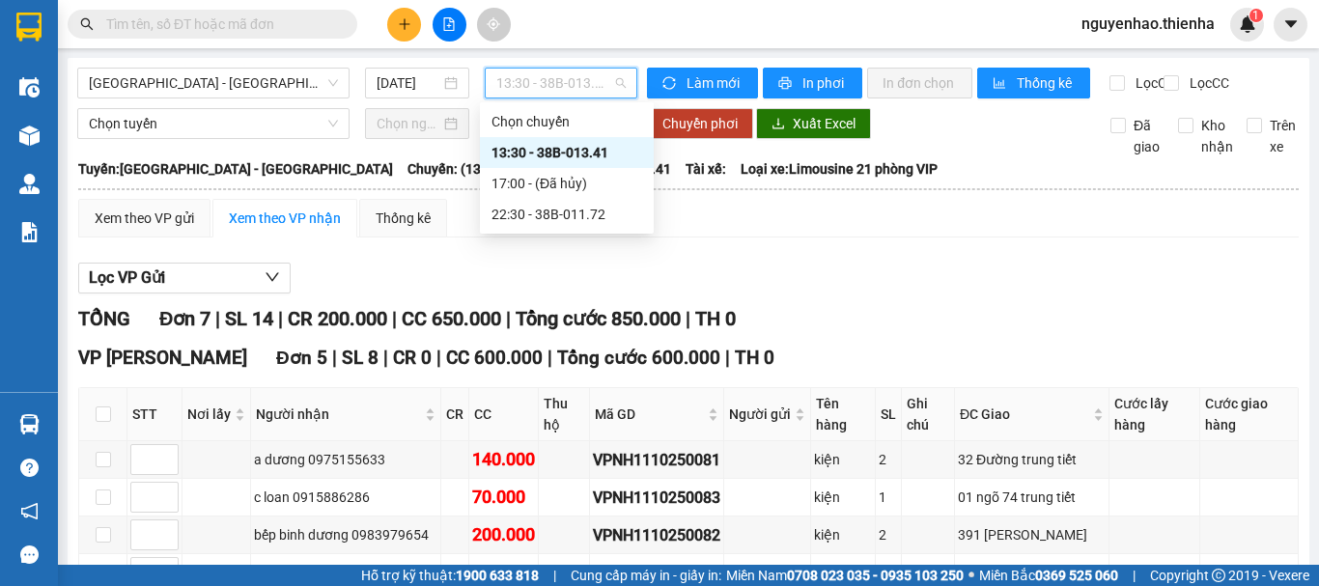
click at [576, 150] on div "13:30 - 38B-013.41" at bounding box center [566, 152] width 151 height 21
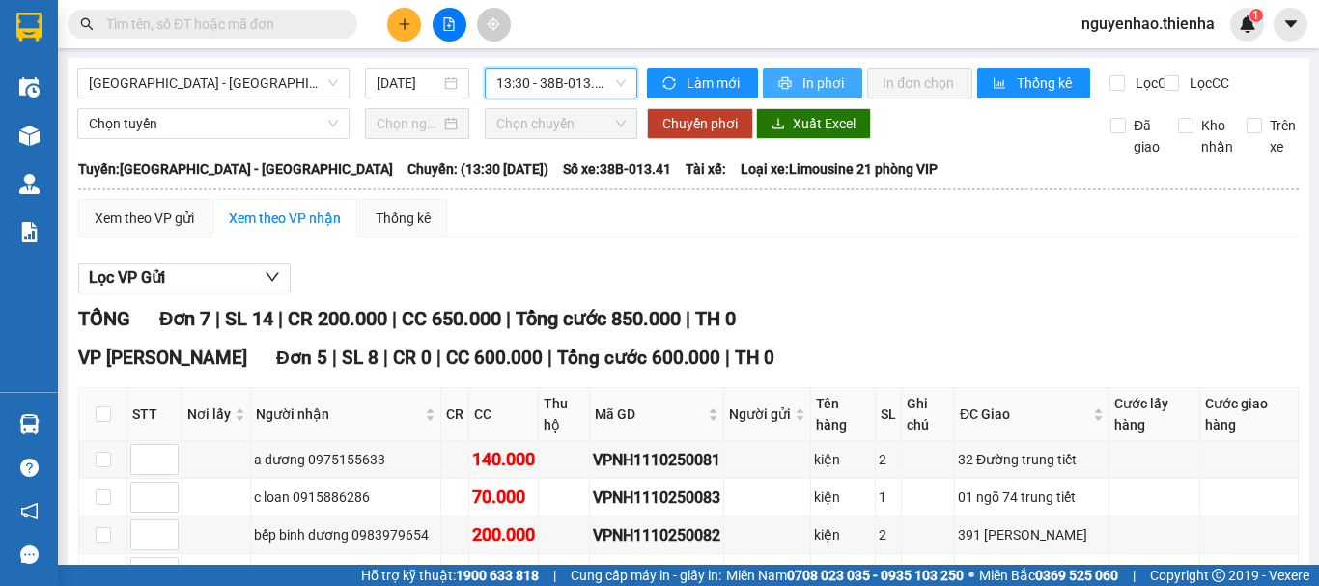
click at [789, 76] on button "In phơi" at bounding box center [812, 83] width 99 height 31
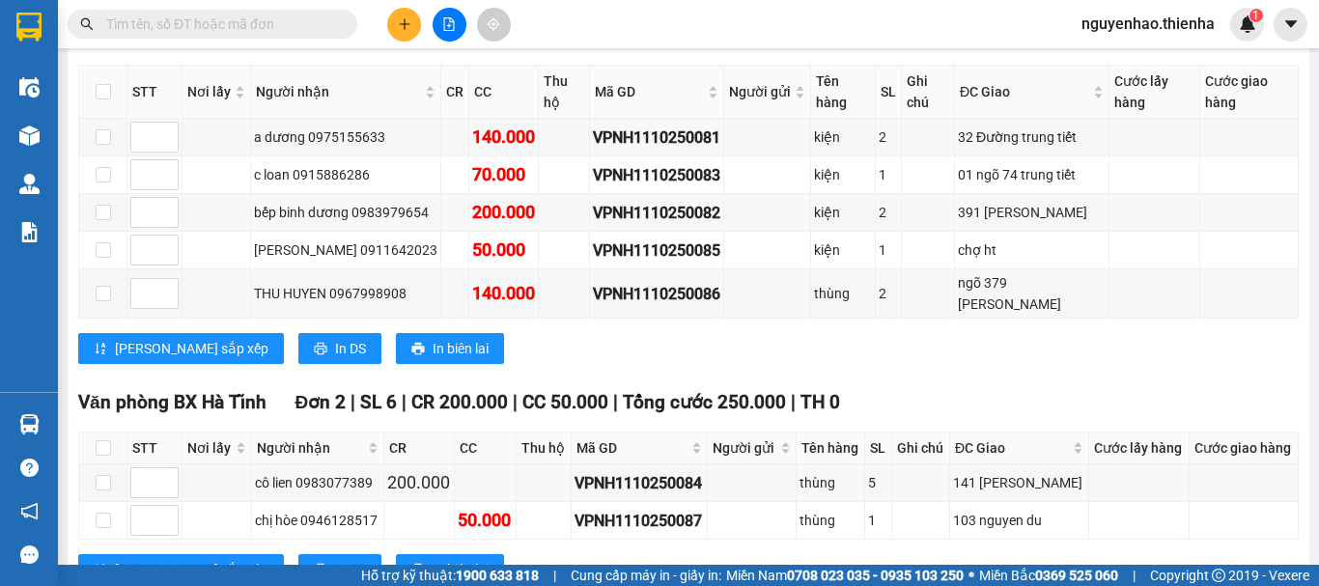
scroll to position [135, 0]
